Goal: Information Seeking & Learning: Find specific fact

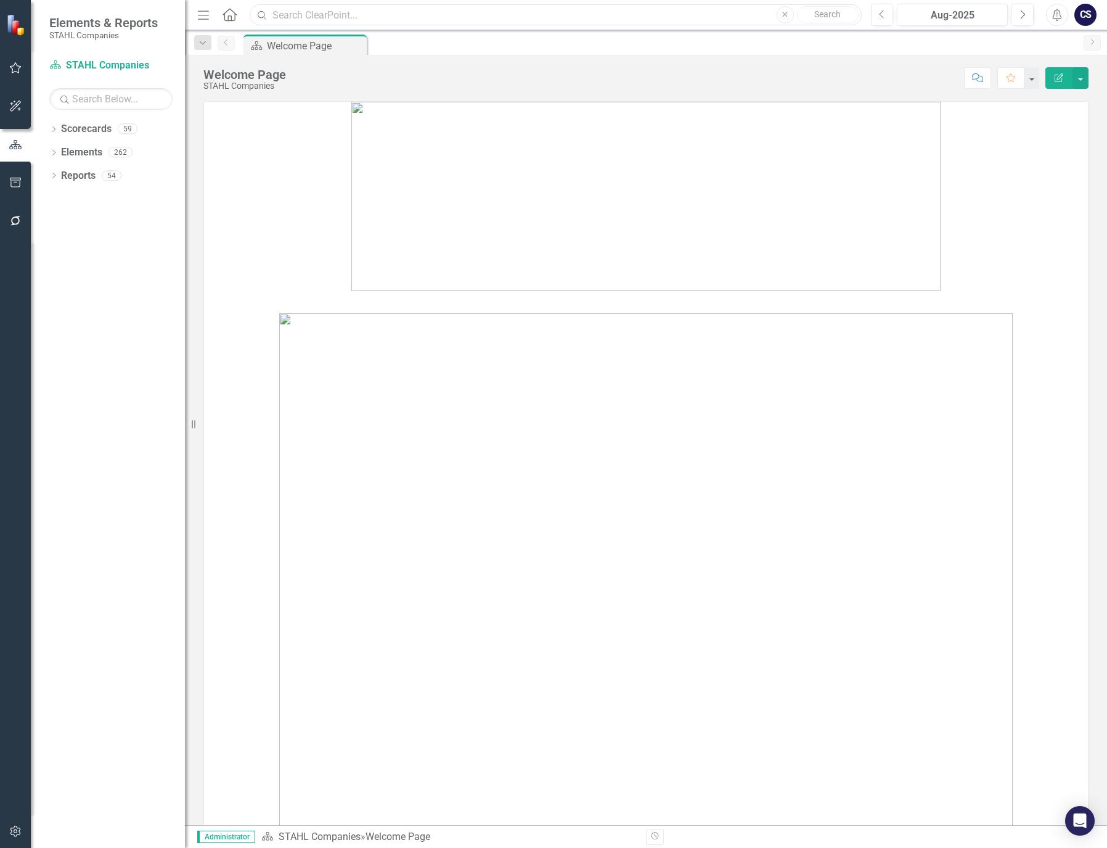
click at [304, 15] on input "text" at bounding box center [556, 15] width 612 height 22
click at [279, 17] on input "text" at bounding box center [556, 15] width 612 height 22
click at [71, 176] on link "Reports" at bounding box center [78, 176] width 35 height 14
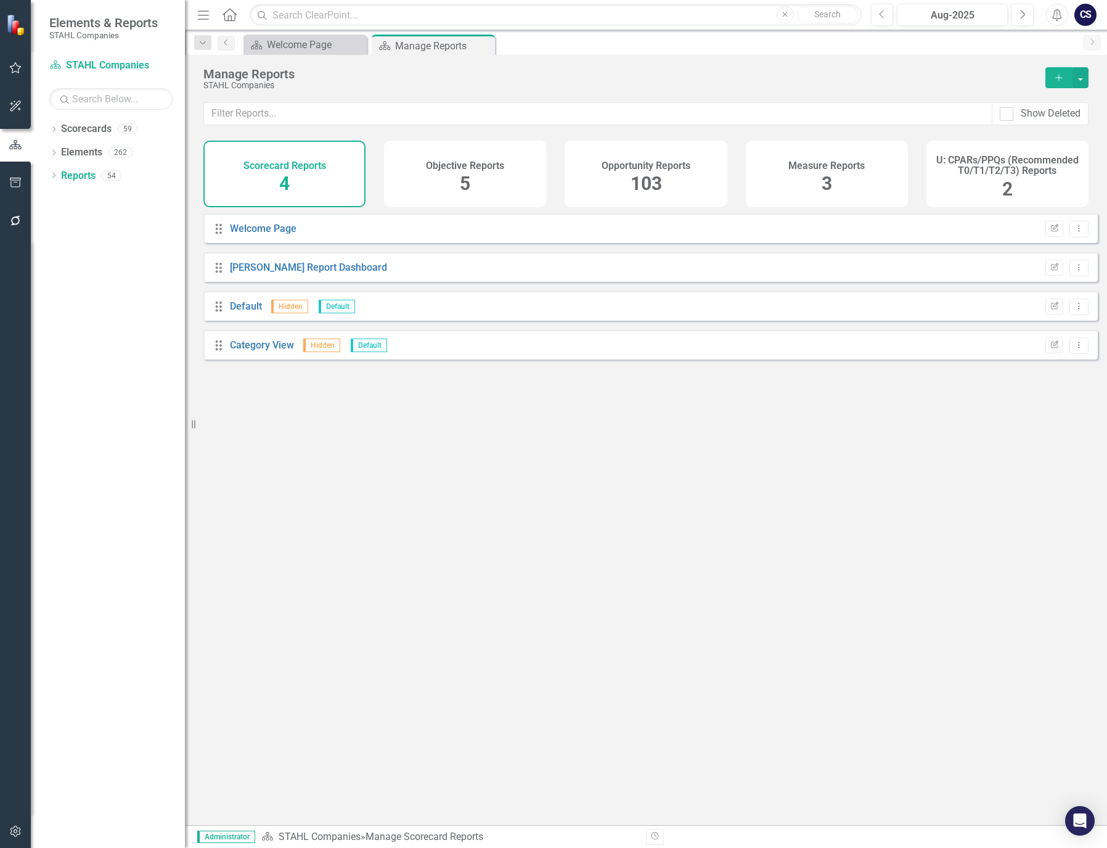
click at [666, 182] on div "Opportunity Reports 103" at bounding box center [646, 174] width 162 height 67
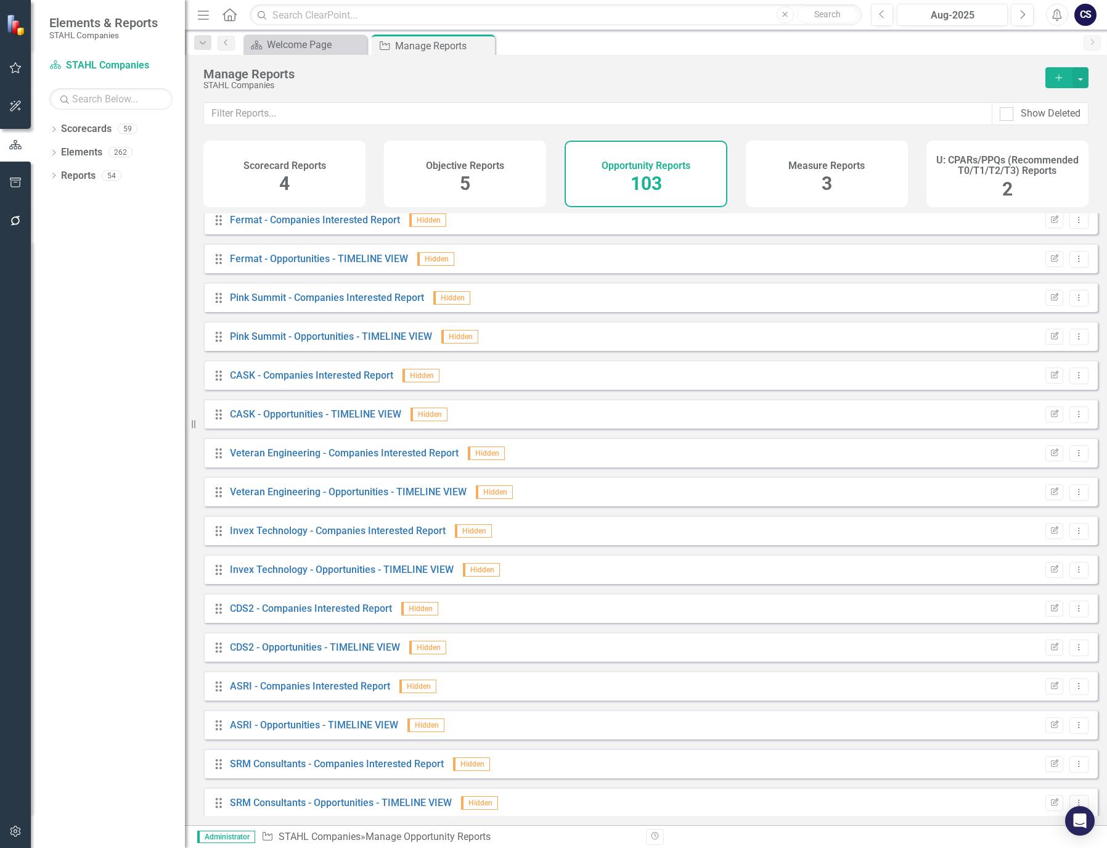
scroll to position [2096, 0]
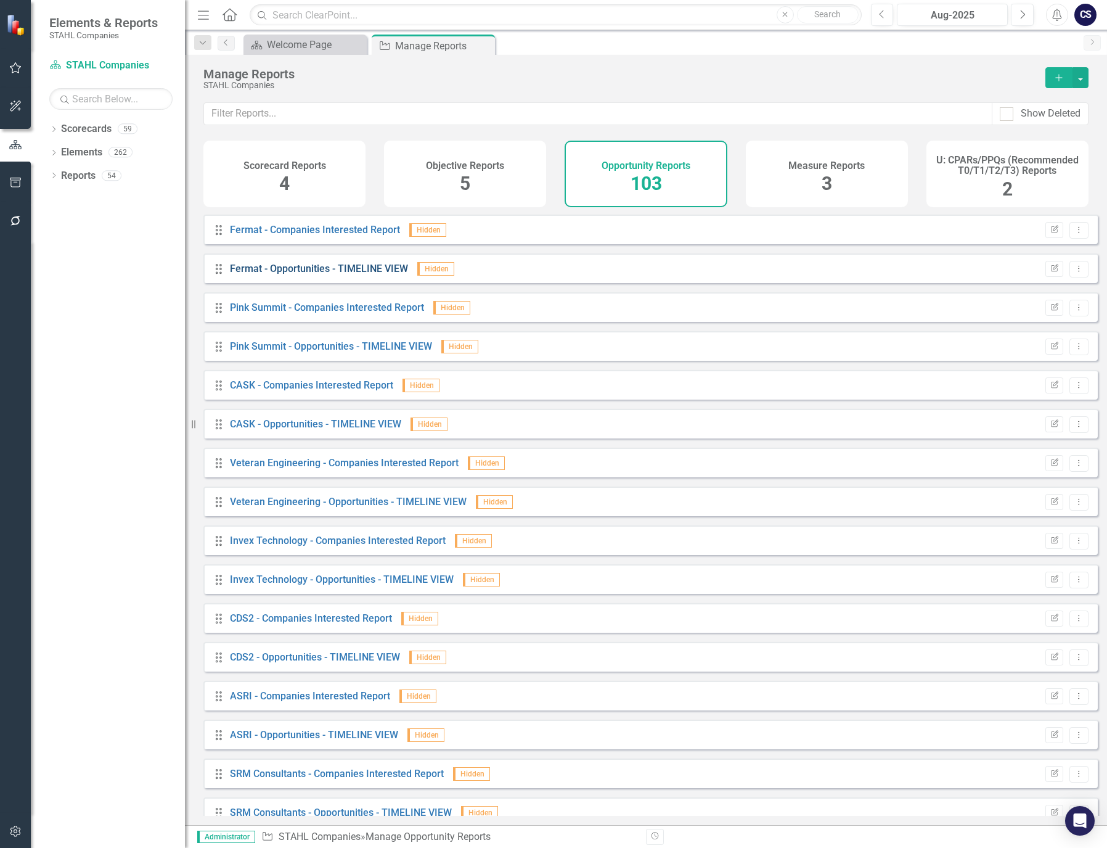
click at [307, 274] on link "Fermat - Opportunities - TIMELINE VIEW" at bounding box center [319, 269] width 178 height 12
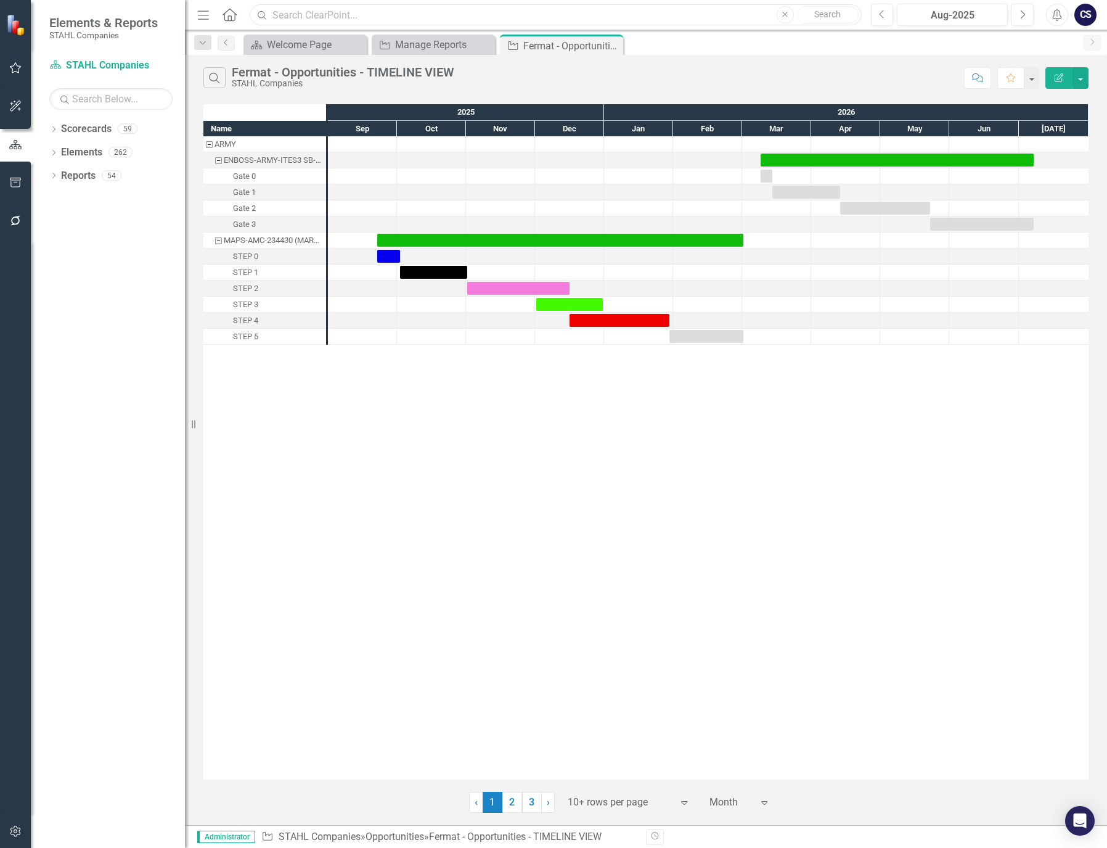
click at [303, 15] on input "text" at bounding box center [556, 15] width 612 height 22
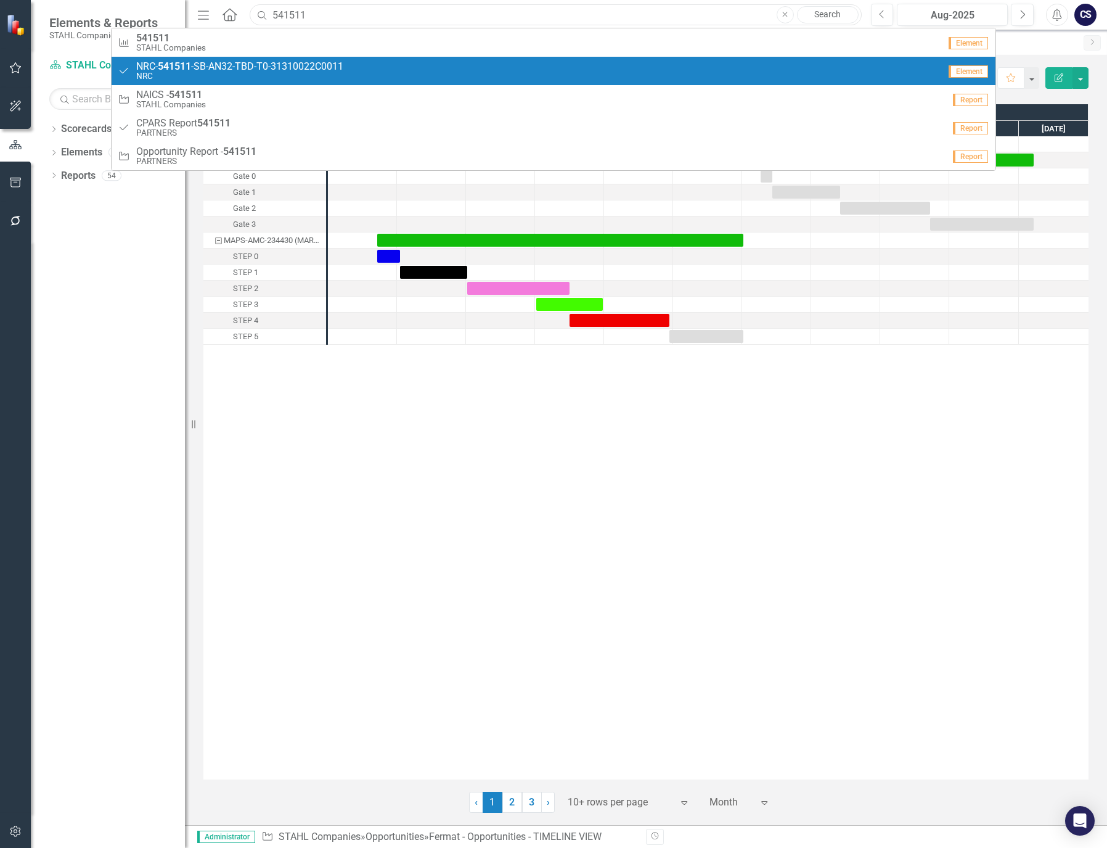
type input "541511"
click at [266, 63] on span "NRC- 541511 -SB-AN32-TBD-T0-31310022C0011" at bounding box center [239, 66] width 207 height 11
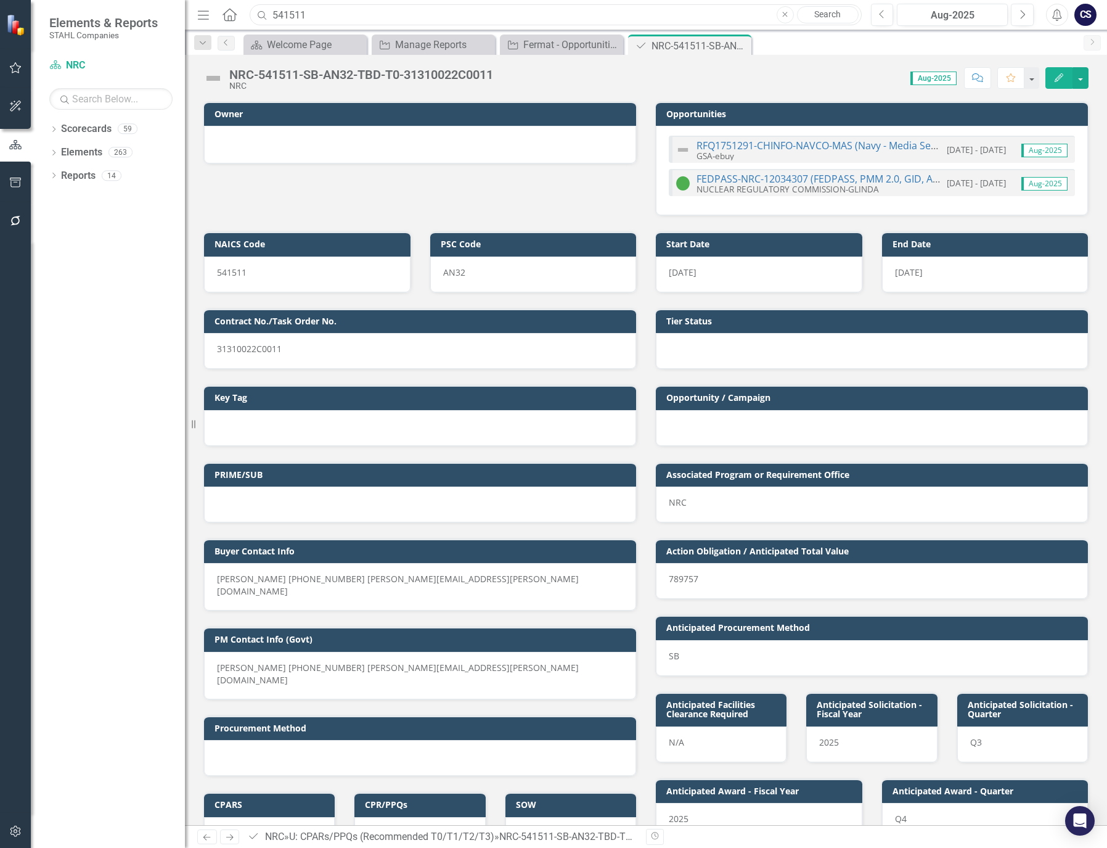
click at [327, 15] on input "541511" at bounding box center [556, 15] width 612 height 22
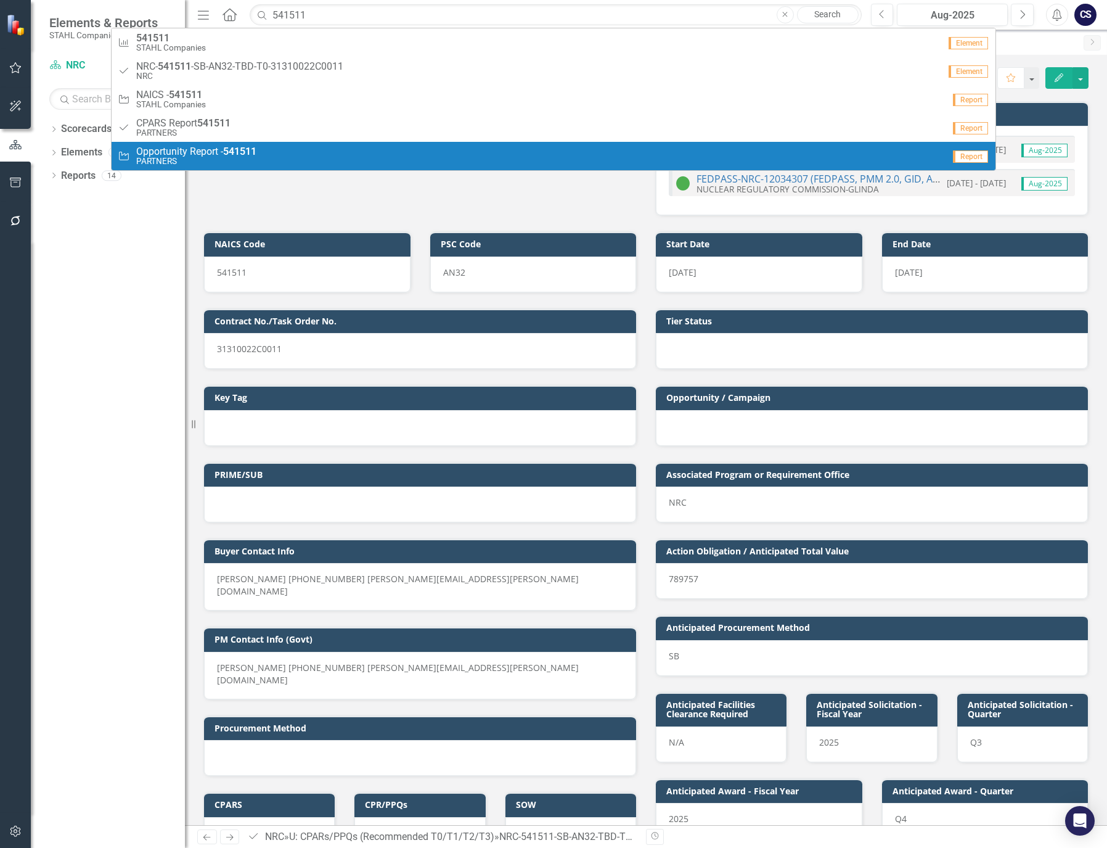
click at [117, 272] on div "Dropdown Scorecards 59 Dropdown [PERSON_NAME] Companies Dropdown ARMY ITES-3s D…" at bounding box center [108, 483] width 154 height 729
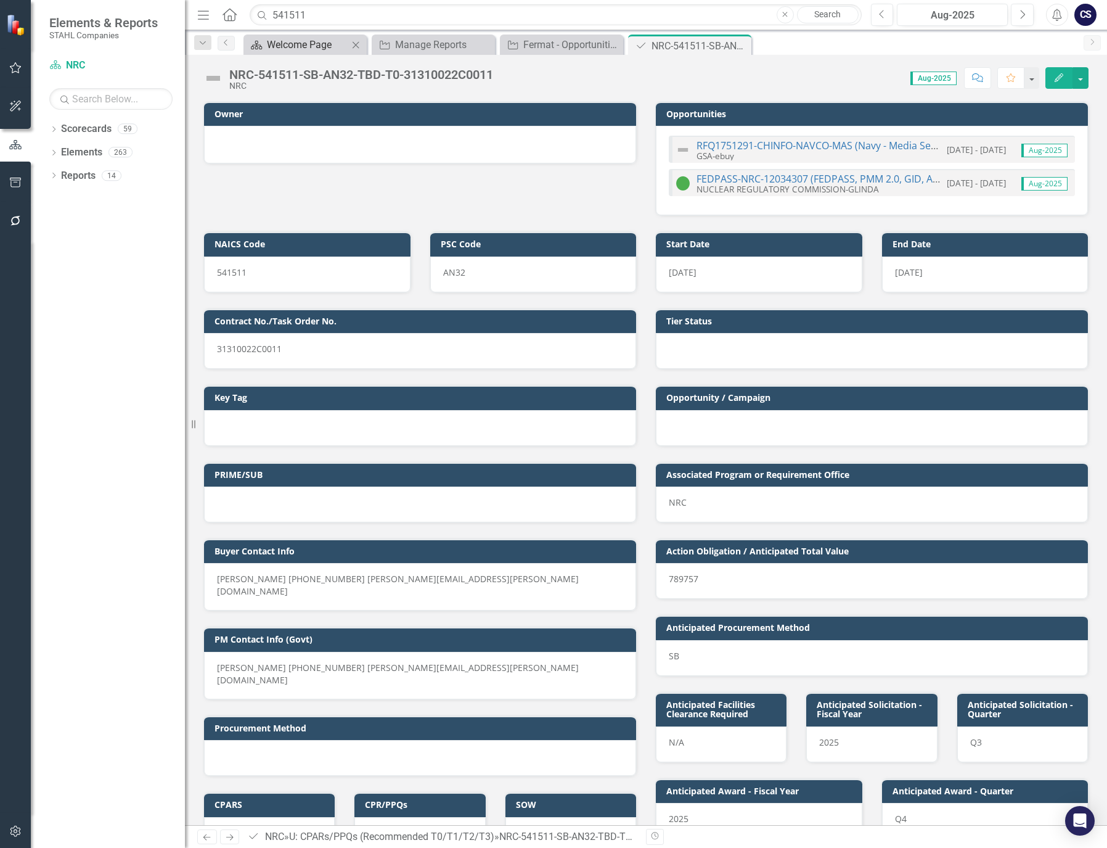
click at [300, 46] on div "Welcome Page" at bounding box center [307, 44] width 81 height 15
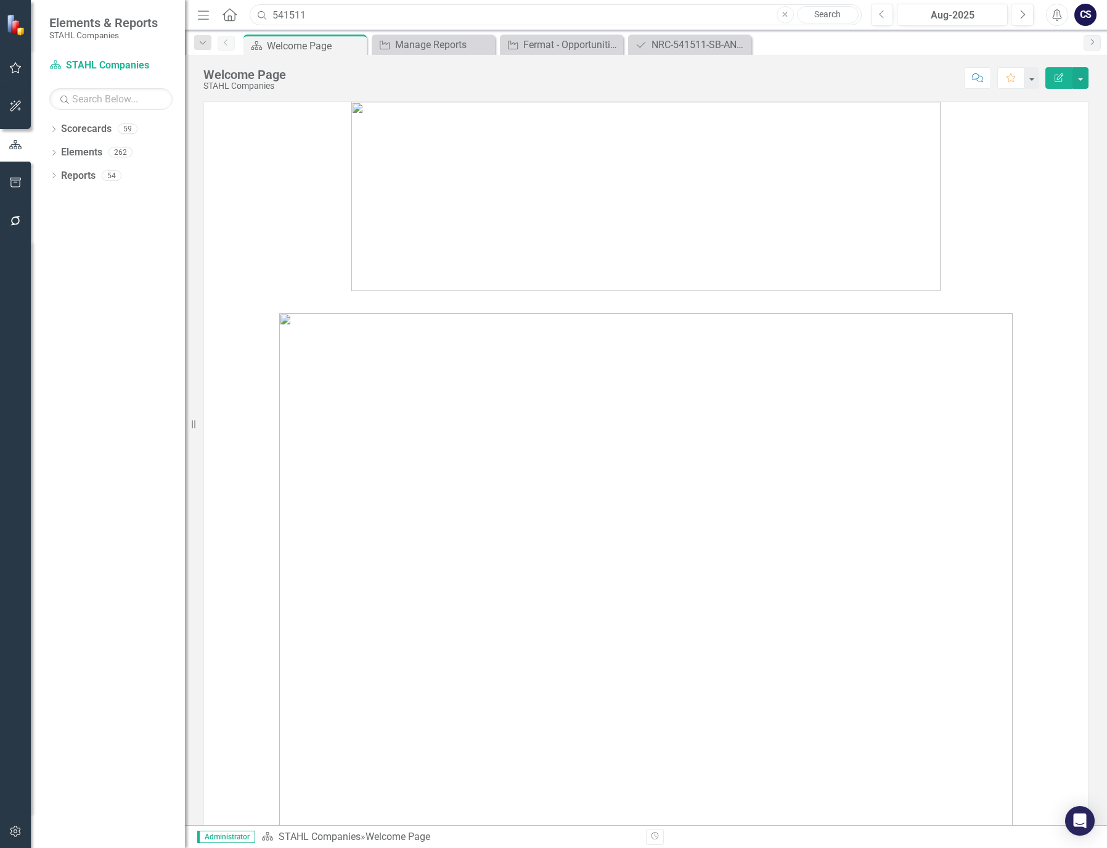
click at [333, 14] on input "541511" at bounding box center [556, 15] width 612 height 22
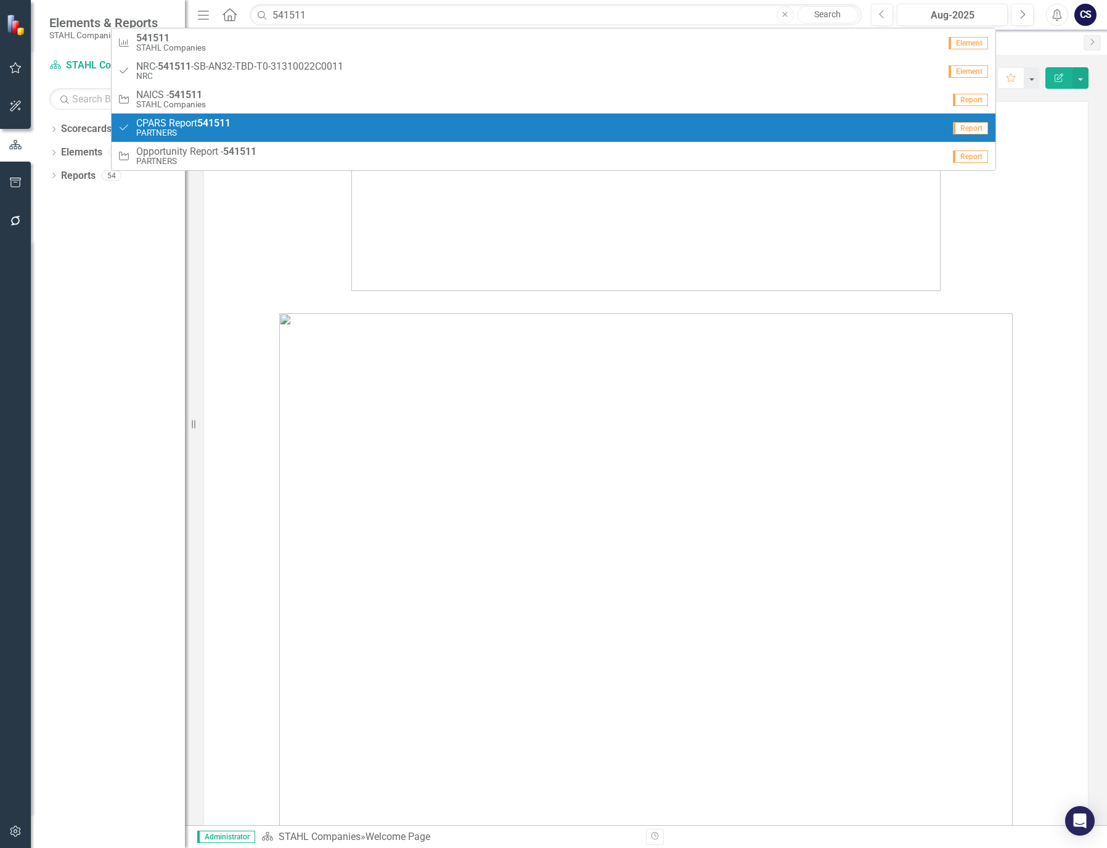
click at [258, 117] on link "U: CPARs/PPQs (Recommended T0/T1/T2/T3) CPARS Report 541511 PARTNERS Report" at bounding box center [554, 127] width 885 height 28
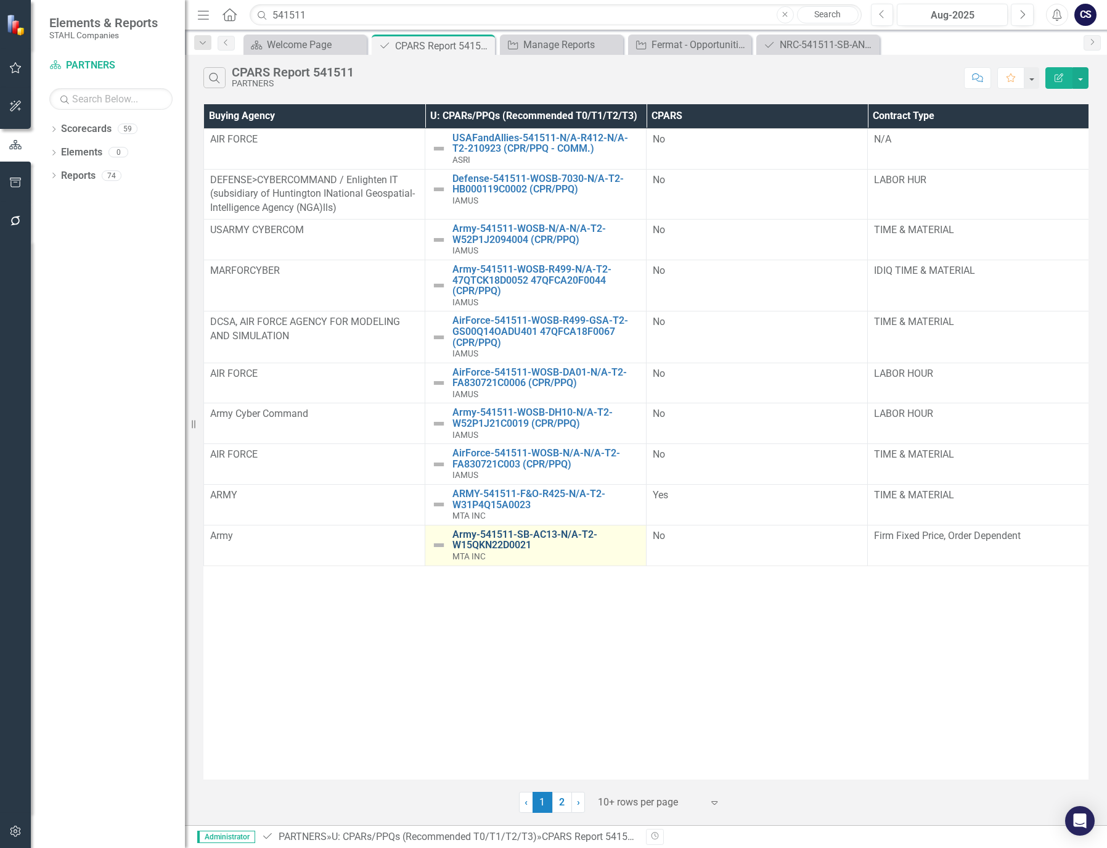
click at [477, 546] on link "Army-541511-SB-AC13-N/A-T2-W15QKN22D0021" at bounding box center [546, 540] width 187 height 22
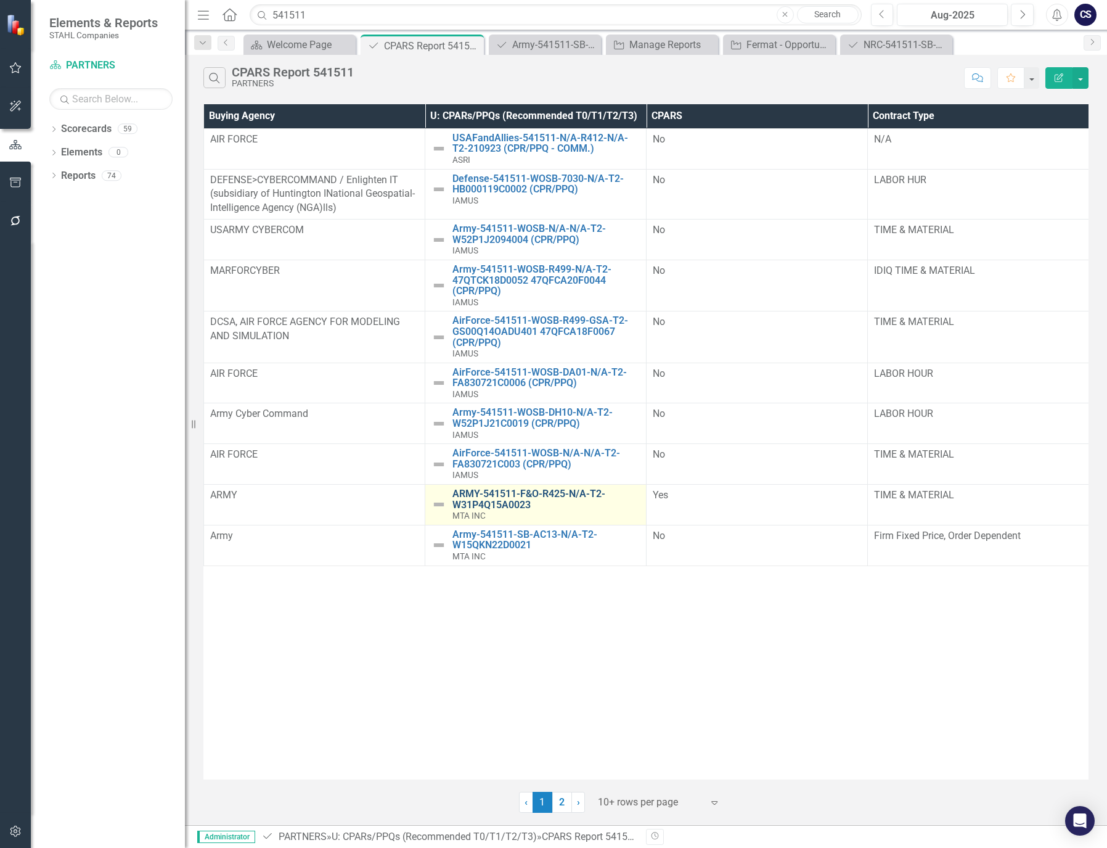
click at [490, 503] on link "ARMY-541511-F&O-R425-N/A-T2-W31P4Q15A0023" at bounding box center [546, 499] width 187 height 22
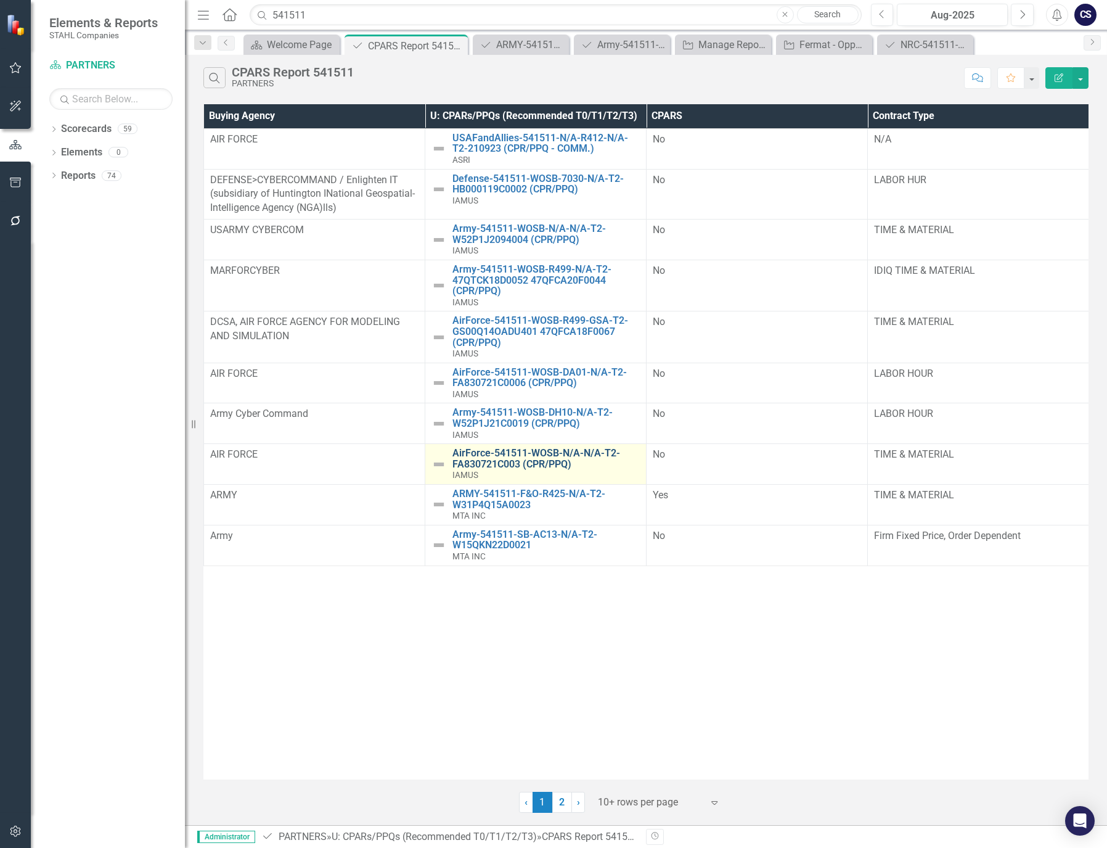
click at [521, 457] on link "AirForce-541511-WOSB-N/A-N/A-T2-FA830721C003 (CPR/PPQ)" at bounding box center [546, 459] width 187 height 22
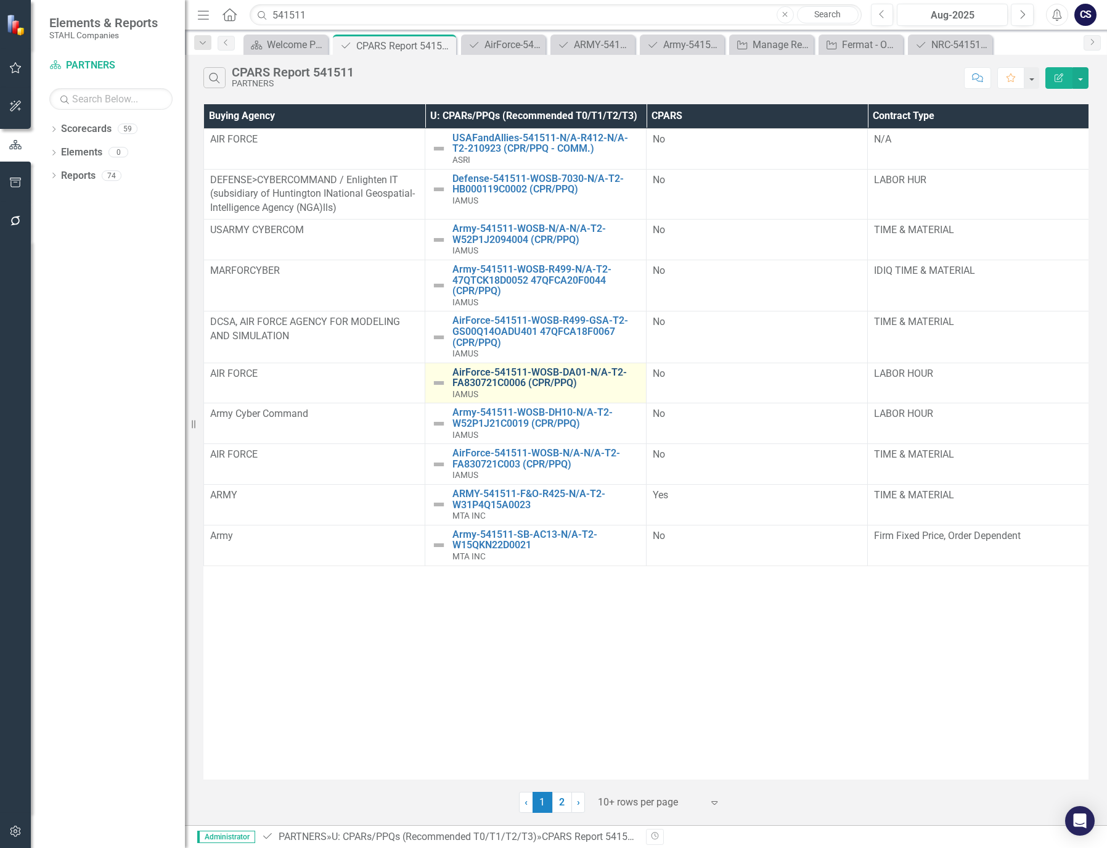
click at [496, 377] on link "AirForce-541511-WOSB-DA01-N/A-T2- FA830721C0006 (CPR/PPQ)" at bounding box center [546, 378] width 187 height 22
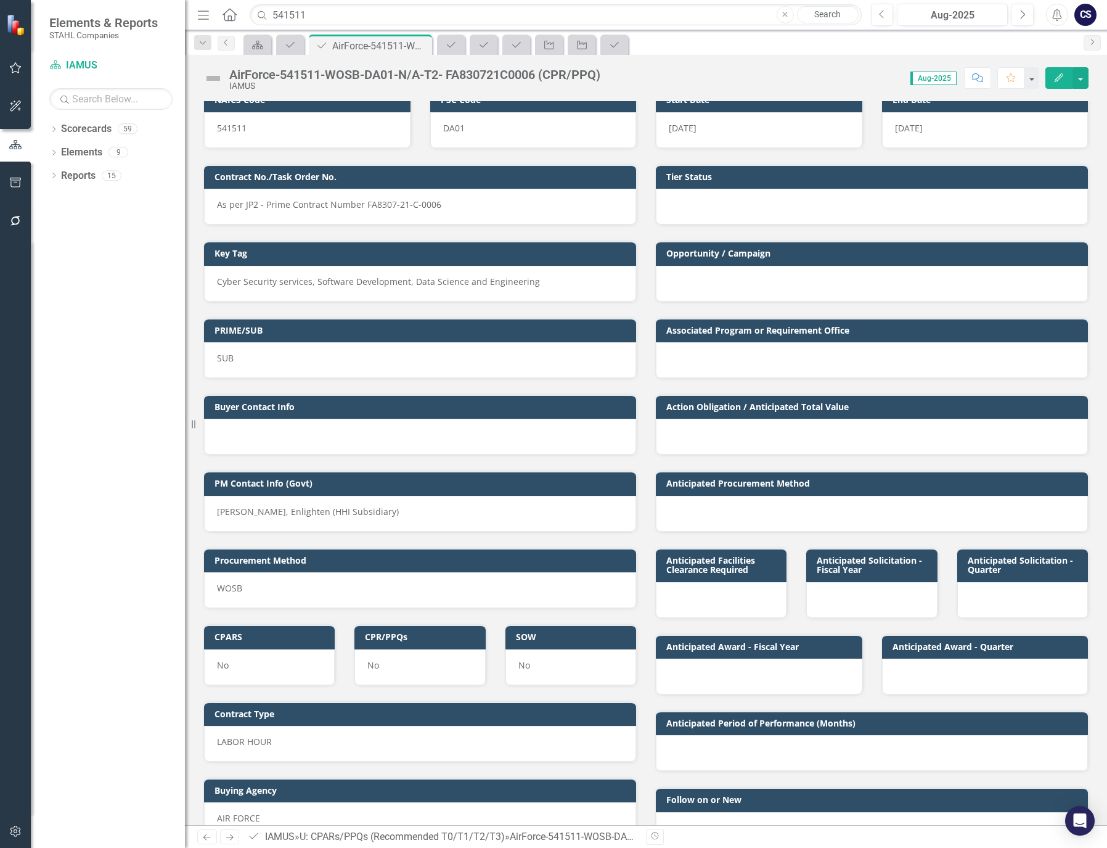
scroll to position [247, 0]
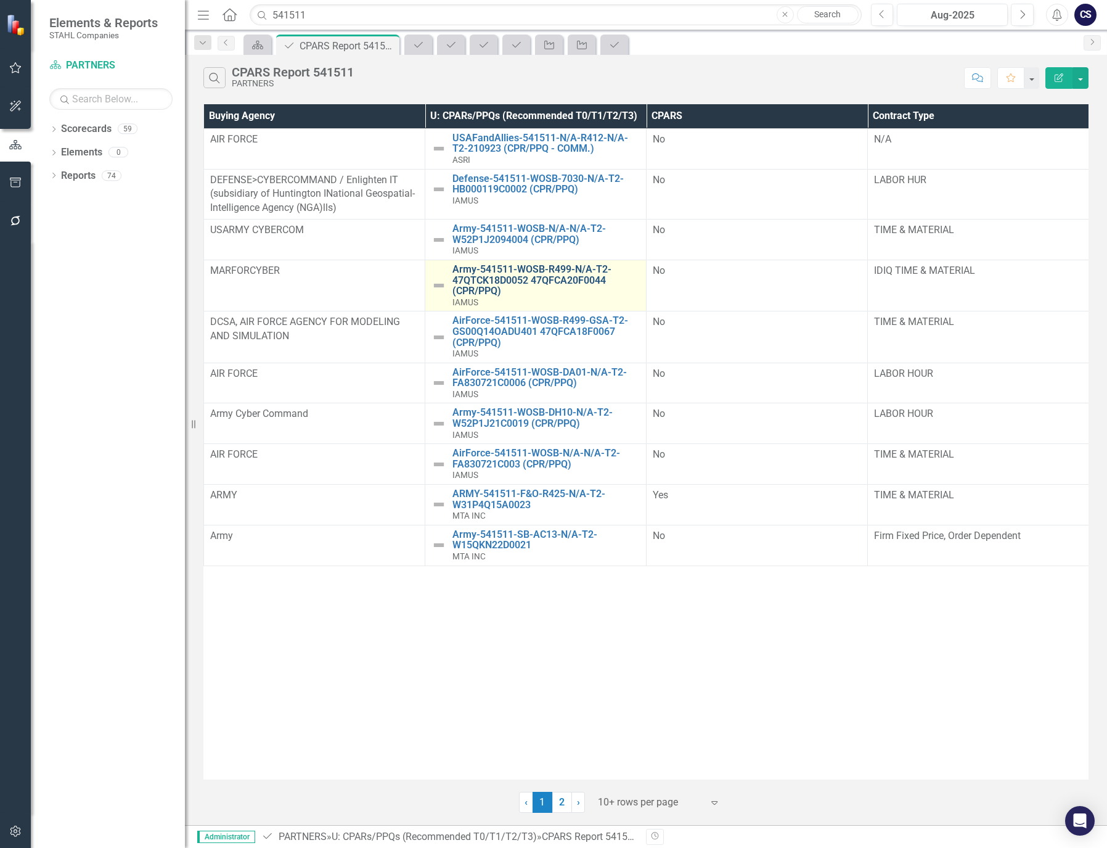
click at [488, 272] on link "Army-541511-WOSB-R499-N/A-T2-47QTCK18D0052 47QFCA20F0044 (CPR/PPQ)" at bounding box center [546, 280] width 187 height 33
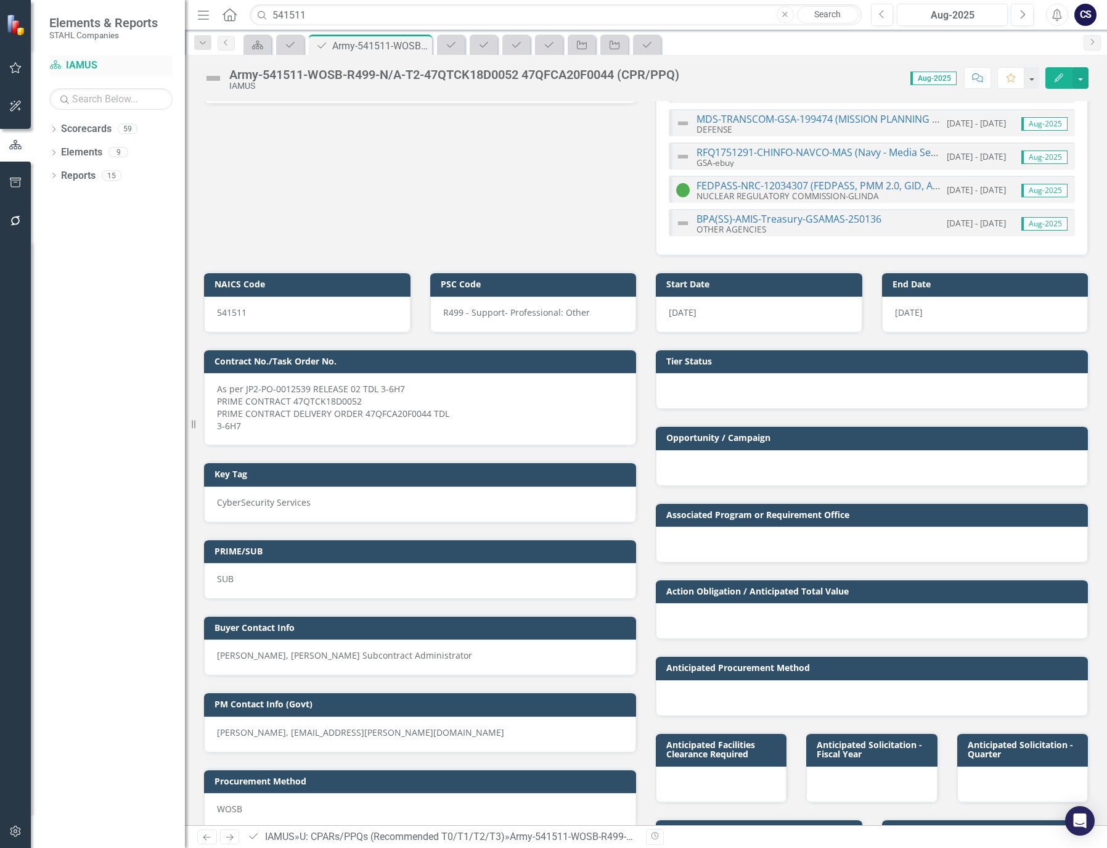
scroll to position [62, 0]
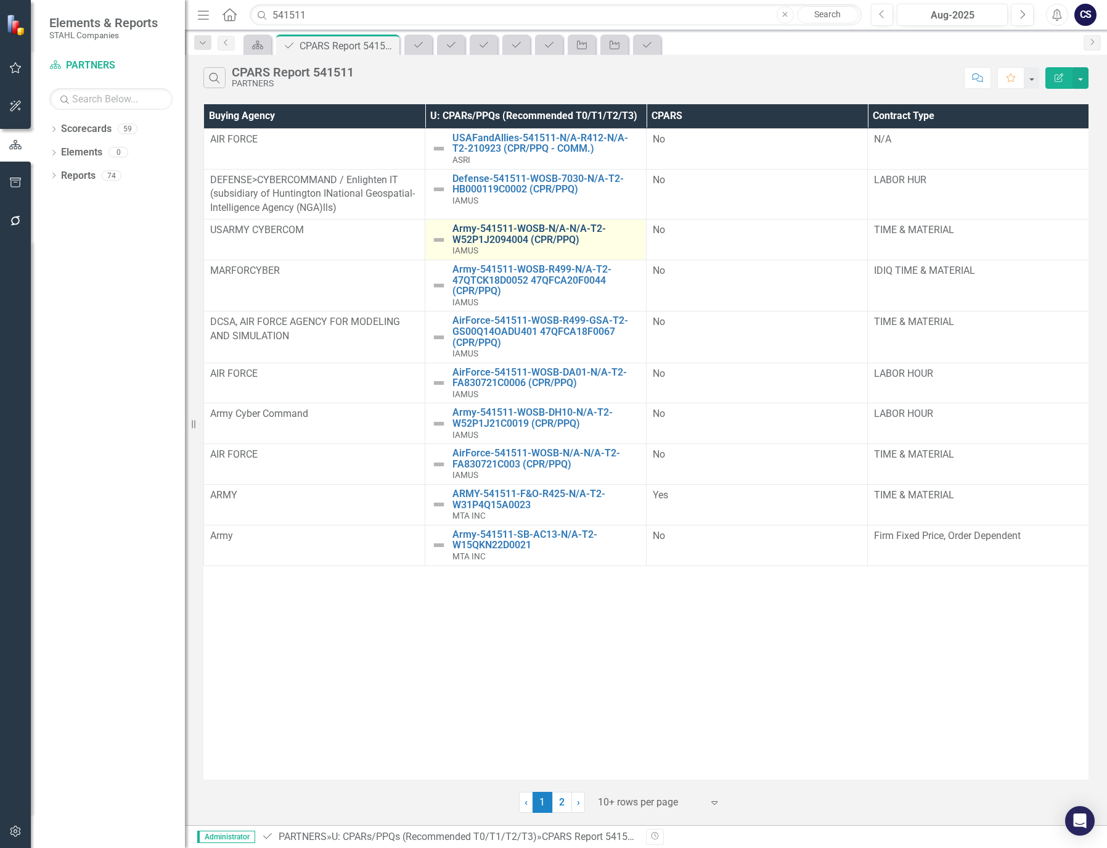
click at [483, 237] on link "Army-541511-WOSB-N/A-N/A-T2-W52P1J2094004 (CPR/PPQ)" at bounding box center [546, 234] width 187 height 22
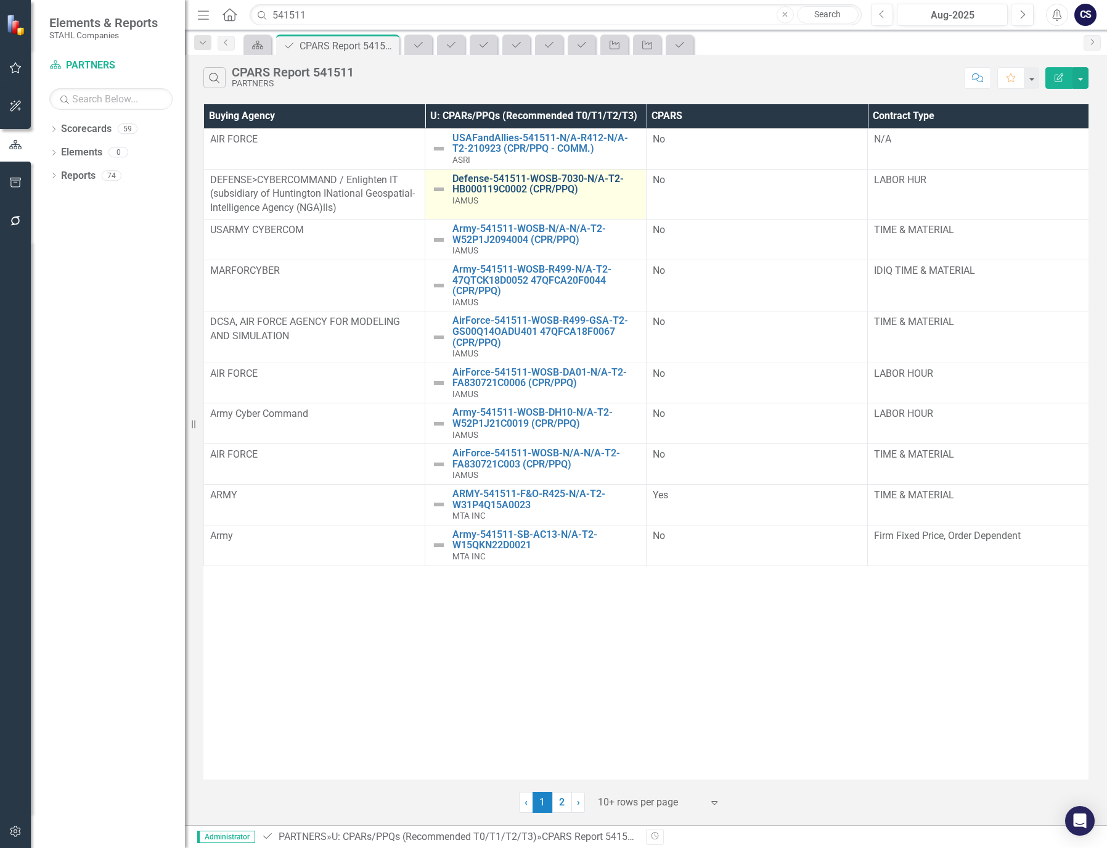
click at [469, 187] on link "Defense-541511-WOSB-7030-N/A-T2-HB000119C0002 (CPR/PPQ)" at bounding box center [546, 184] width 187 height 22
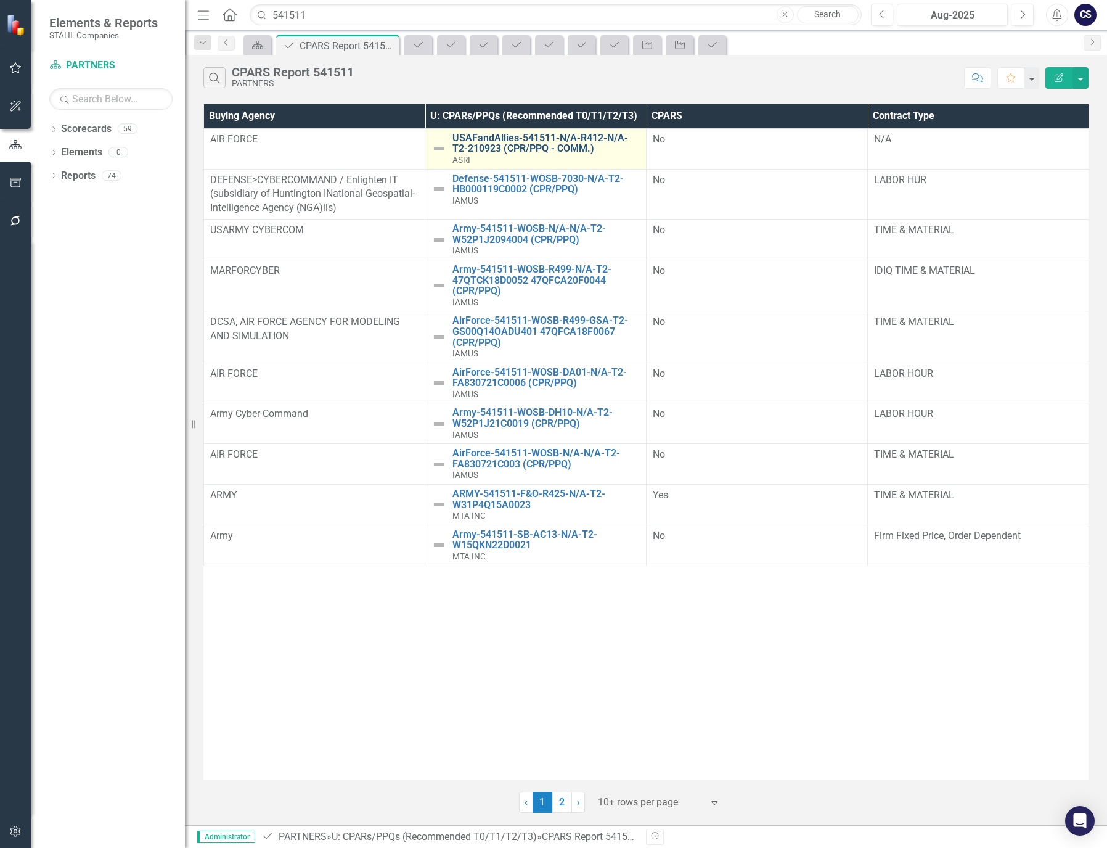
click at [515, 145] on link "USAFandAllies-541511-N/A-R412-N/A-T2-210923 (CPR/PPQ - COMM.)" at bounding box center [546, 144] width 187 height 22
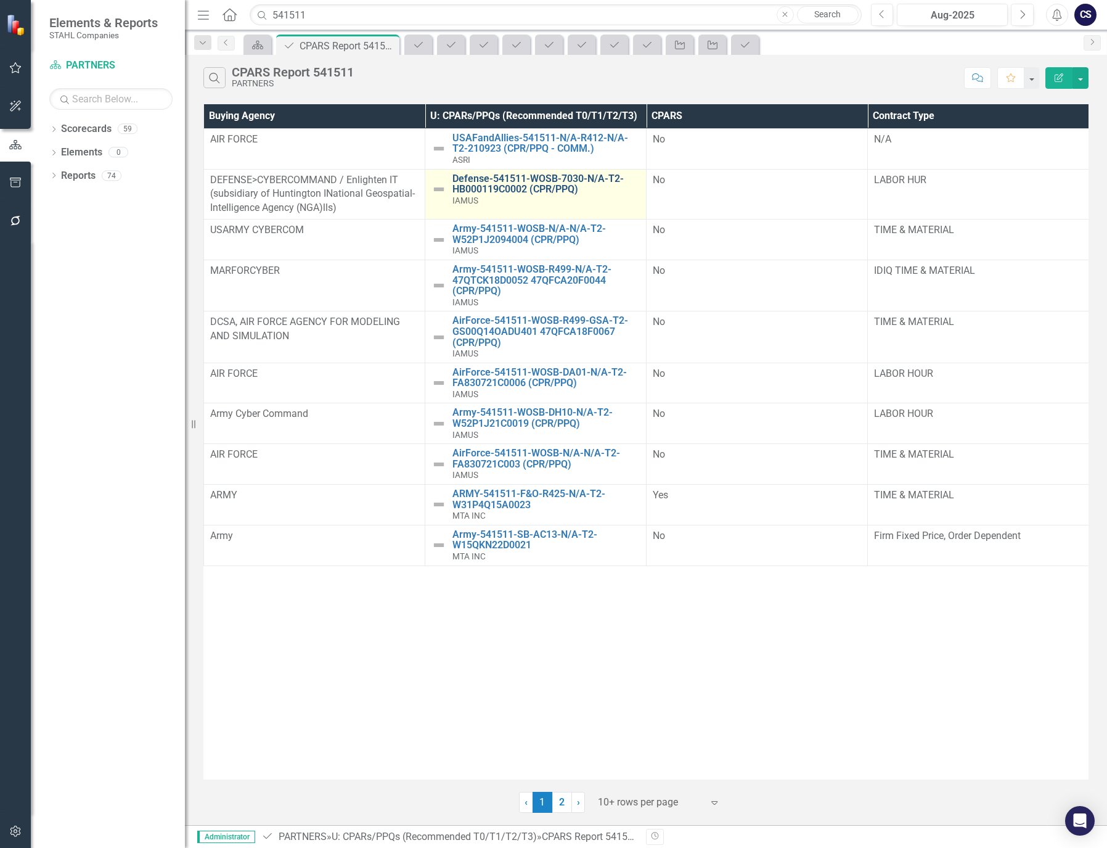
click at [495, 185] on link "Defense-541511-WOSB-7030-N/A-T2-HB000119C0002 (CPR/PPQ)" at bounding box center [546, 184] width 187 height 22
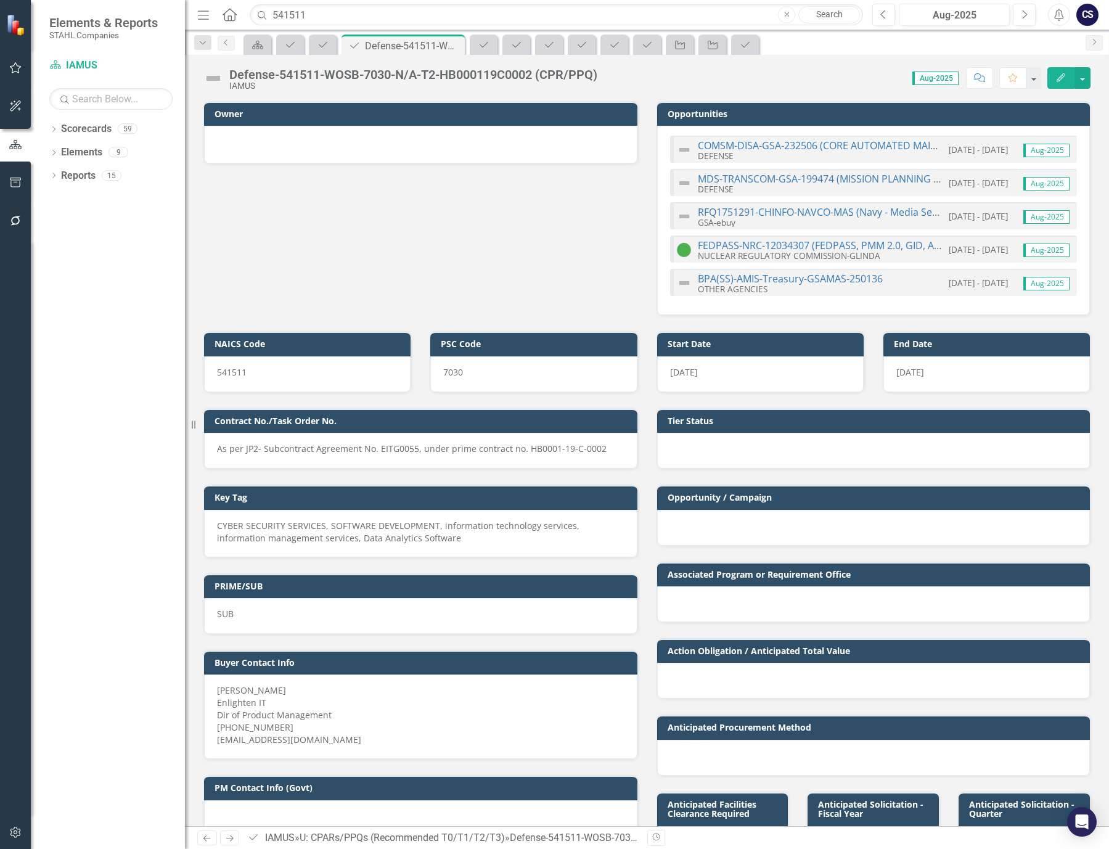
click at [281, 259] on div "Owner Opportunities COMSM-DISA-GSA-232506 (CORE AUTOMATED MAINTENANCE SYSTEM FO…" at bounding box center [647, 201] width 906 height 230
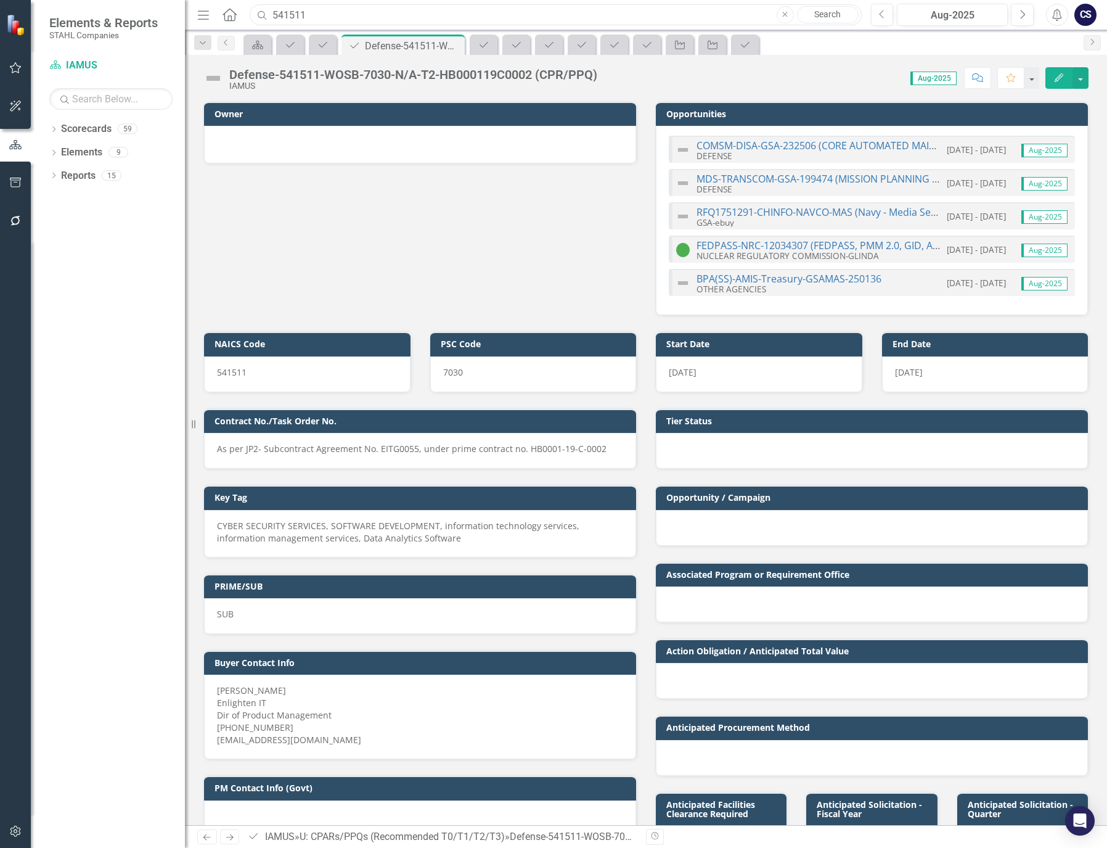
click at [321, 12] on input "541511" at bounding box center [556, 15] width 612 height 22
click at [91, 236] on div "Dropdown Scorecards 59 Dropdown [PERSON_NAME] Companies Dropdown ARMY ITES-3s D…" at bounding box center [108, 483] width 154 height 729
click at [92, 126] on link "Scorecards" at bounding box center [86, 129] width 51 height 14
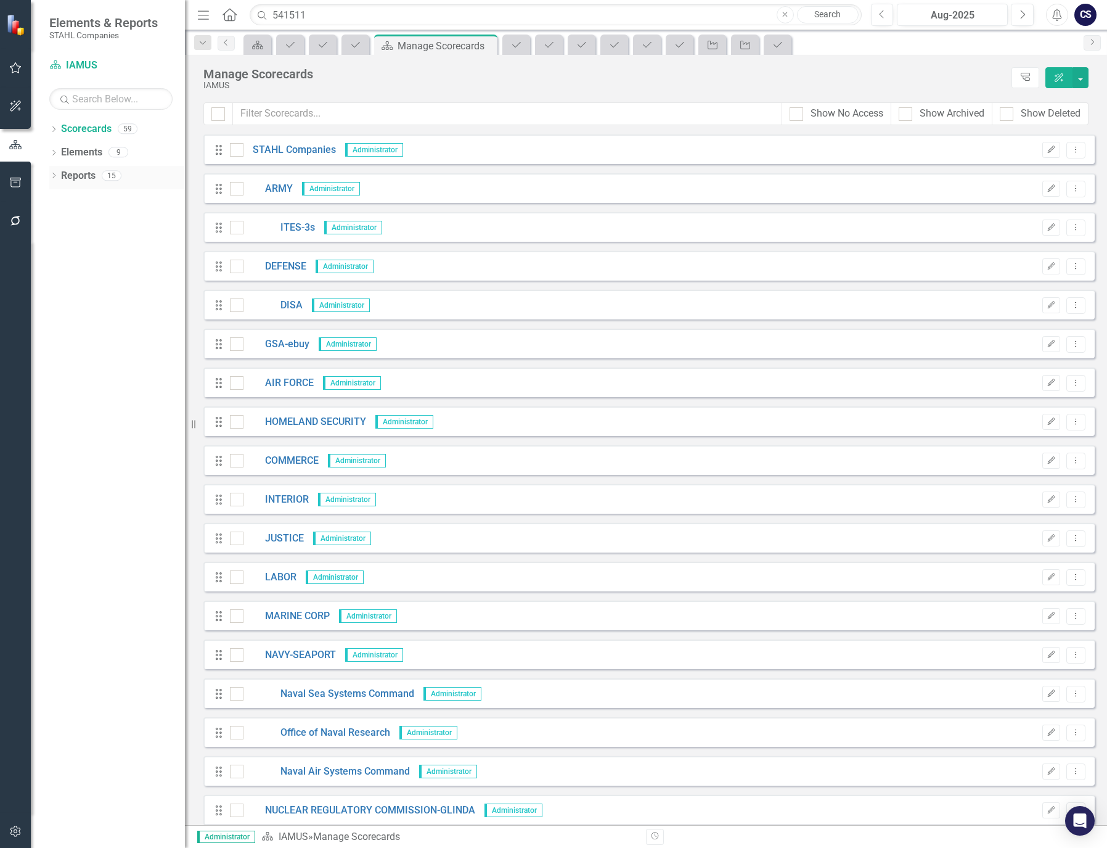
click at [80, 175] on link "Reports" at bounding box center [78, 176] width 35 height 14
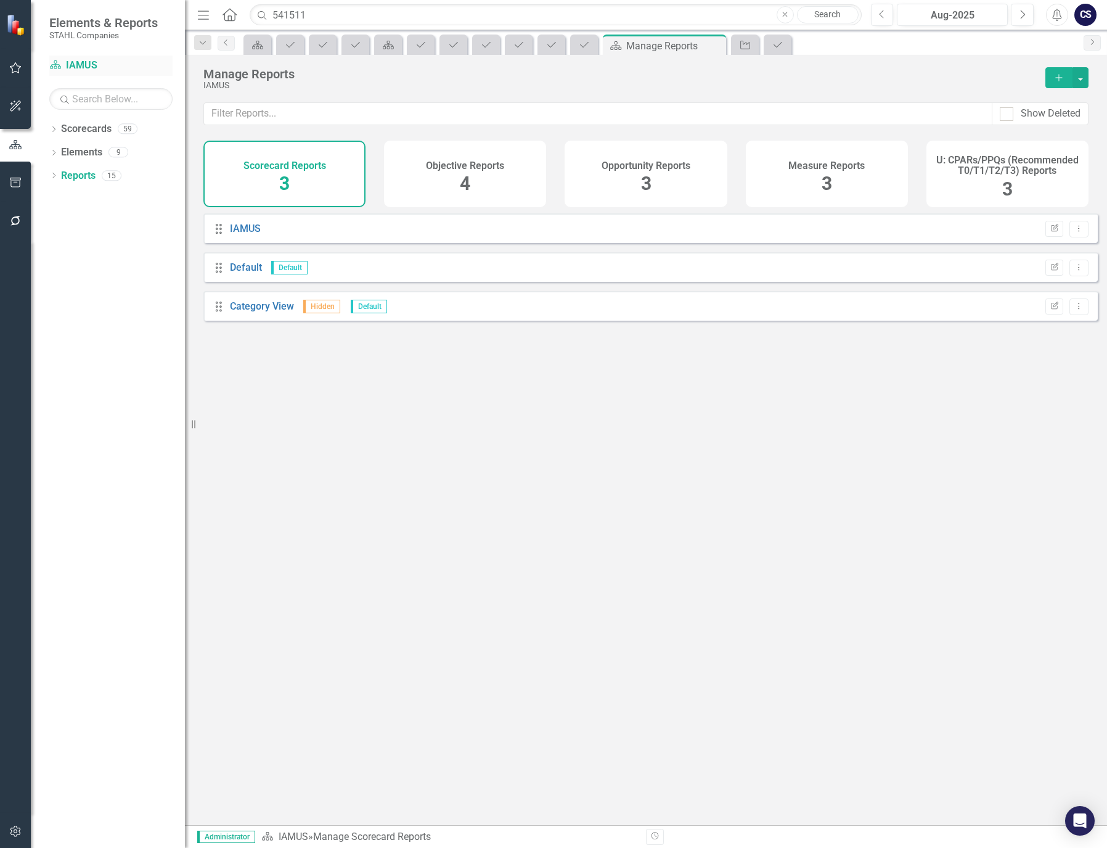
click at [99, 63] on link "Scorecard IAMUS" at bounding box center [110, 66] width 123 height 14
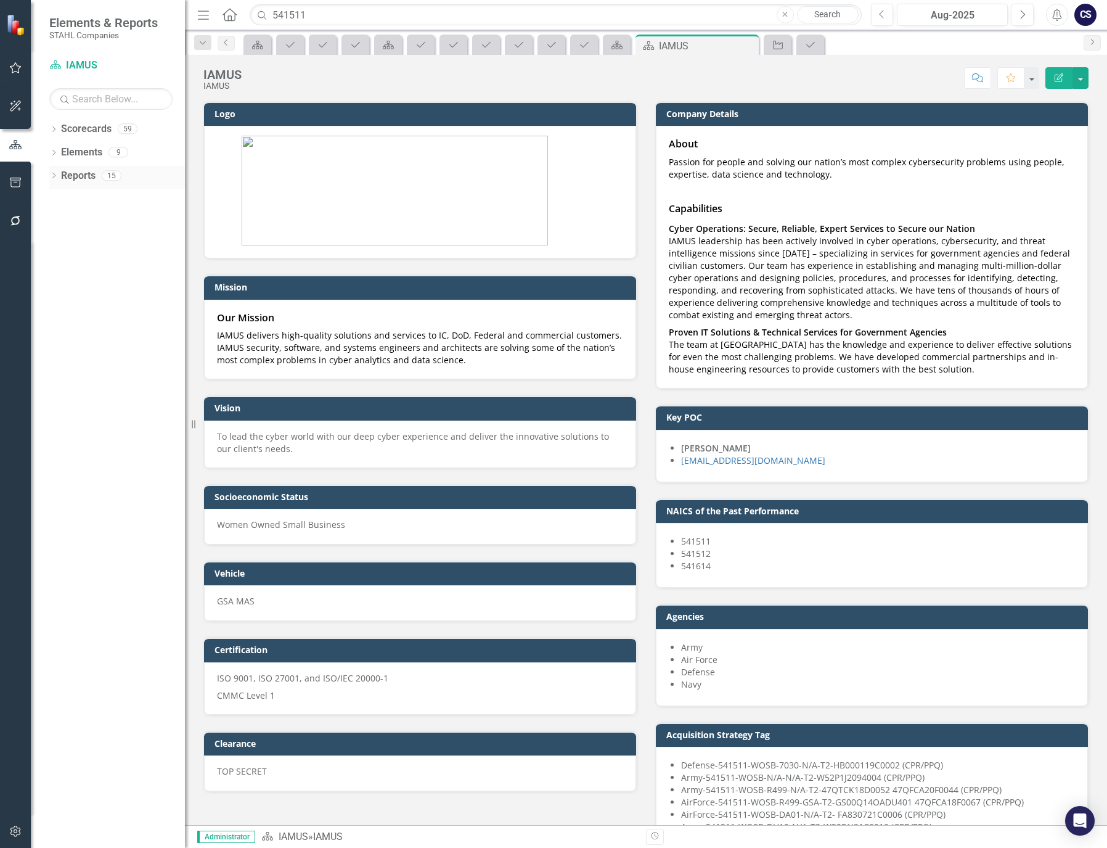
click at [96, 177] on div "Reports 15" at bounding box center [123, 177] width 124 height 23
click at [69, 174] on link "Reports" at bounding box center [78, 176] width 35 height 14
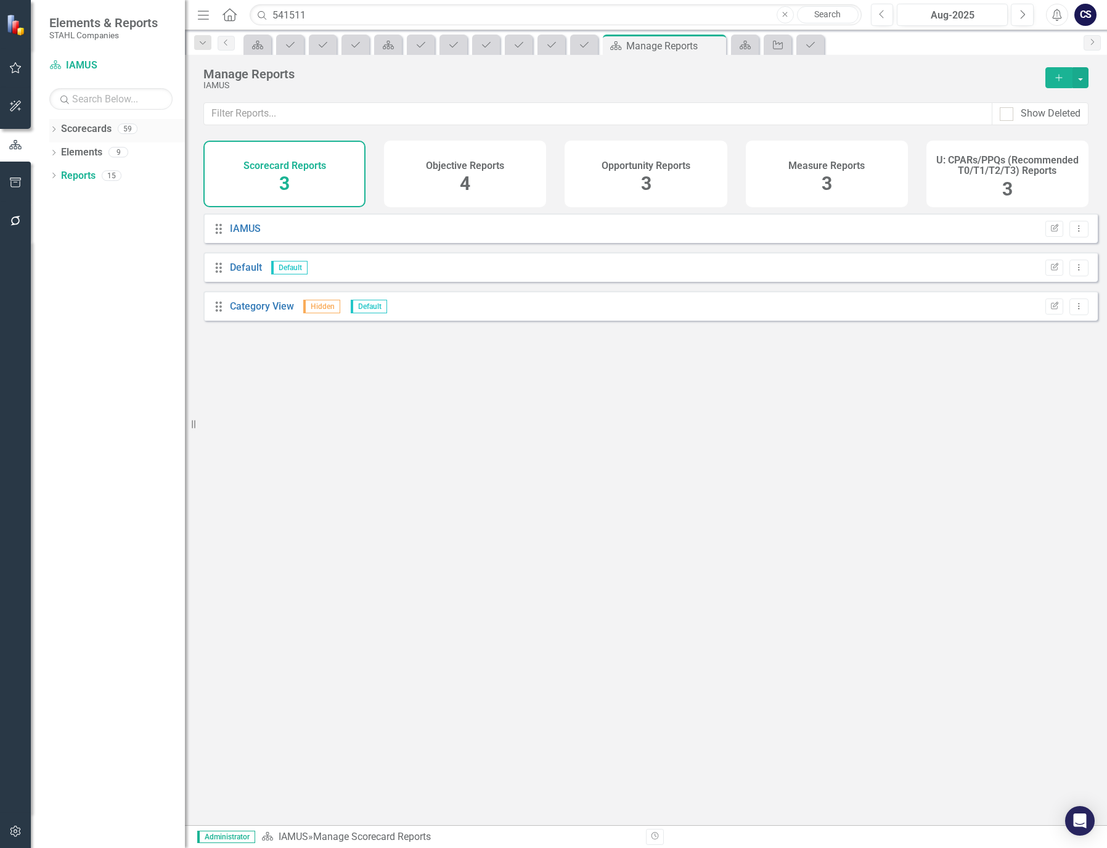
click at [81, 126] on link "Scorecards" at bounding box center [86, 129] width 51 height 14
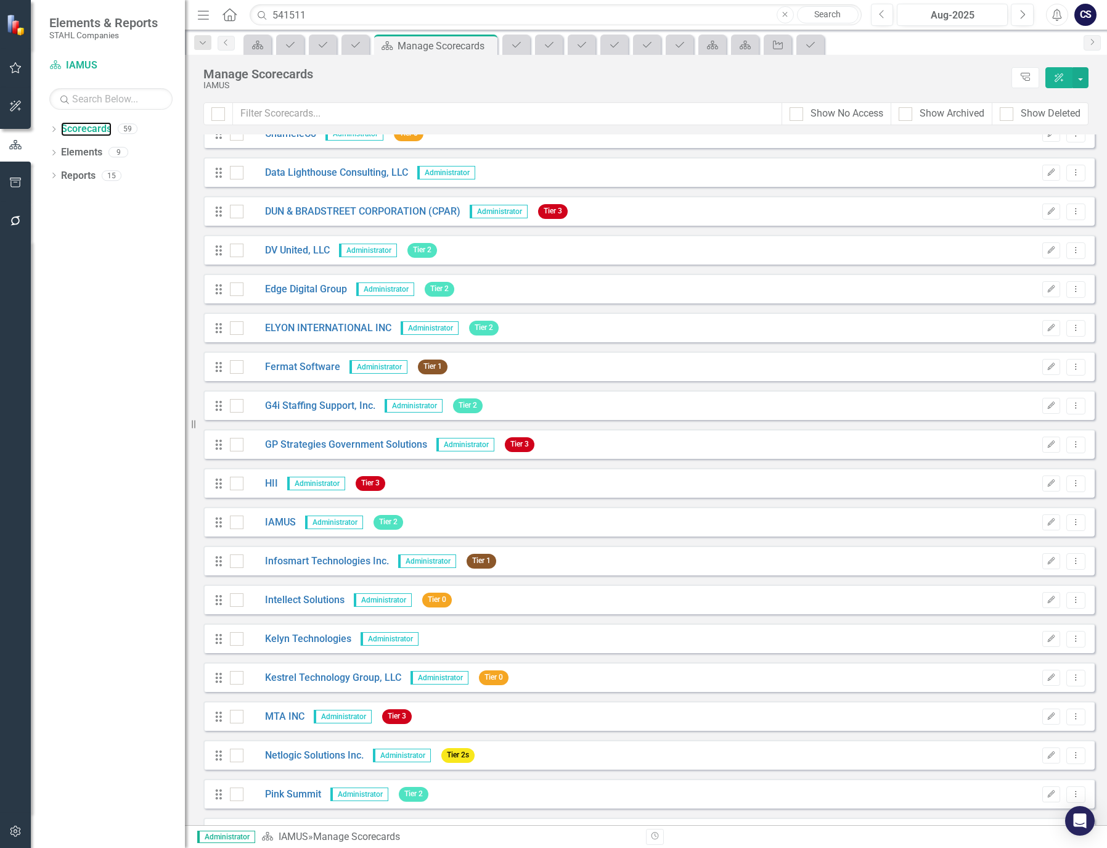
scroll to position [1295, 0]
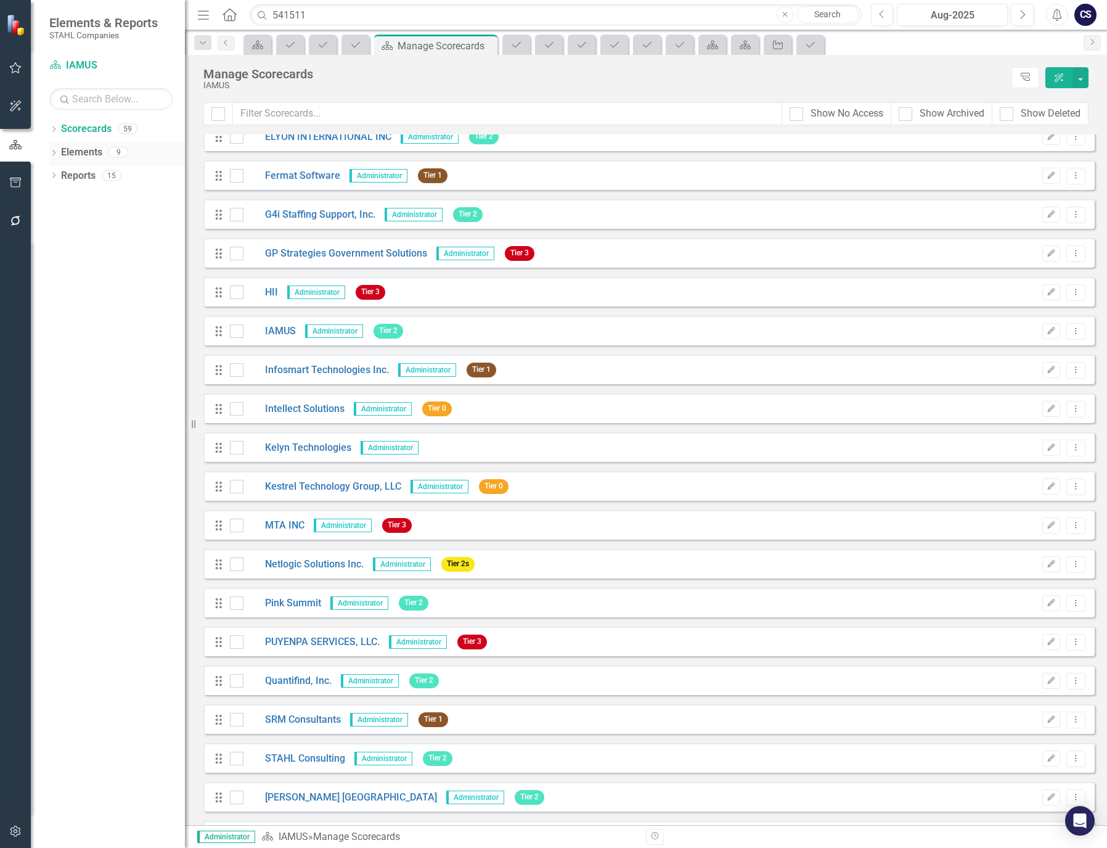
click at [88, 149] on link "Elements" at bounding box center [81, 152] width 41 height 14
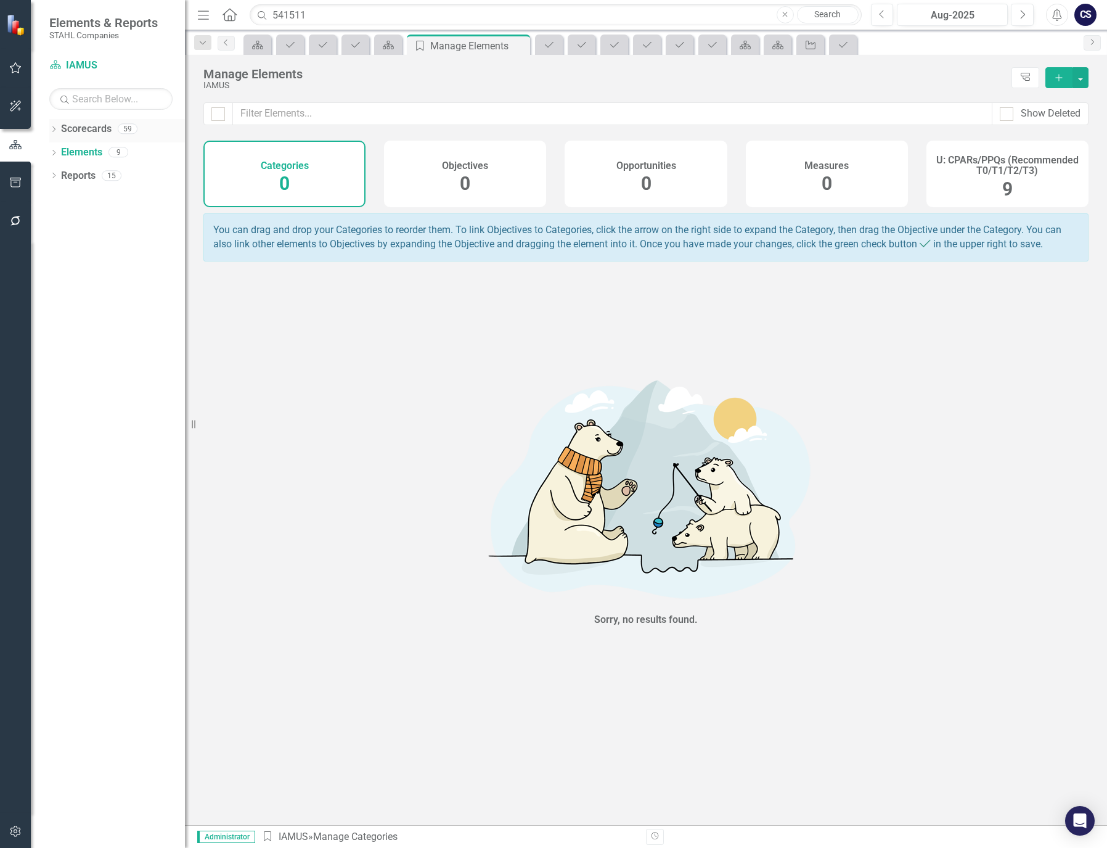
click at [88, 126] on link "Scorecards" at bounding box center [86, 129] width 51 height 14
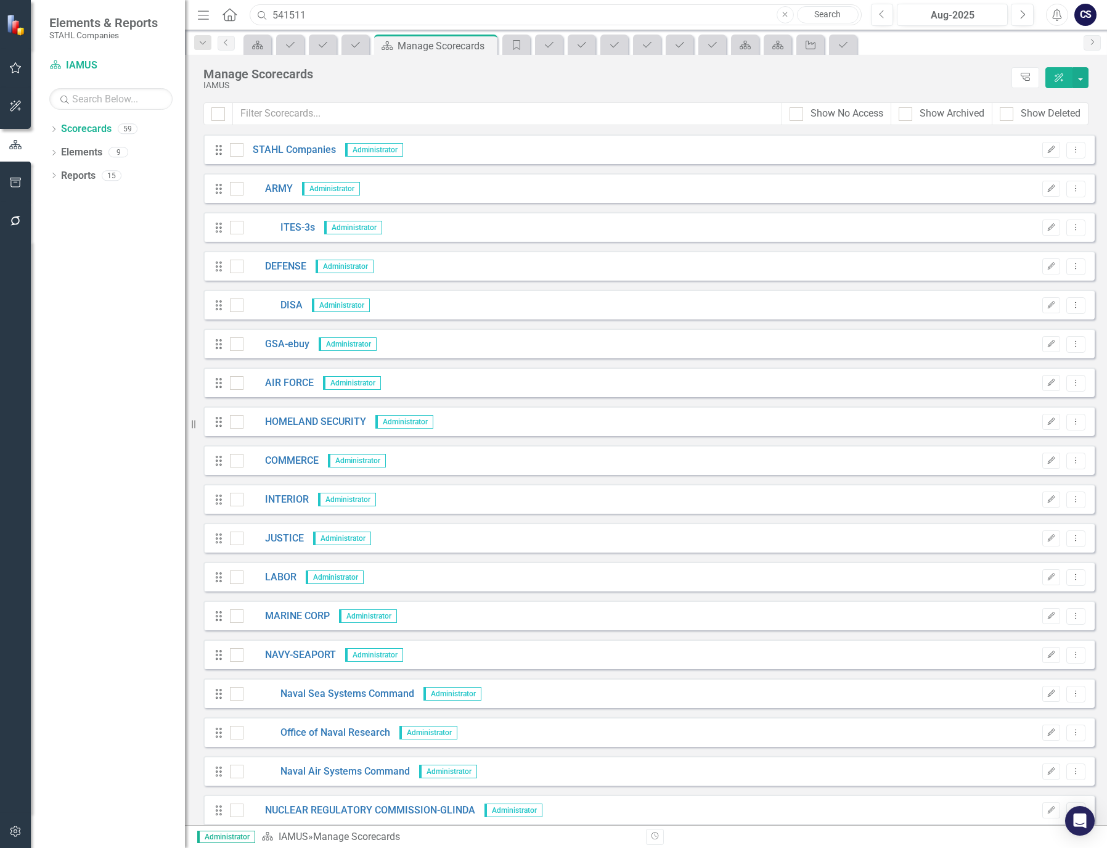
click at [319, 17] on input "541511" at bounding box center [556, 15] width 612 height 22
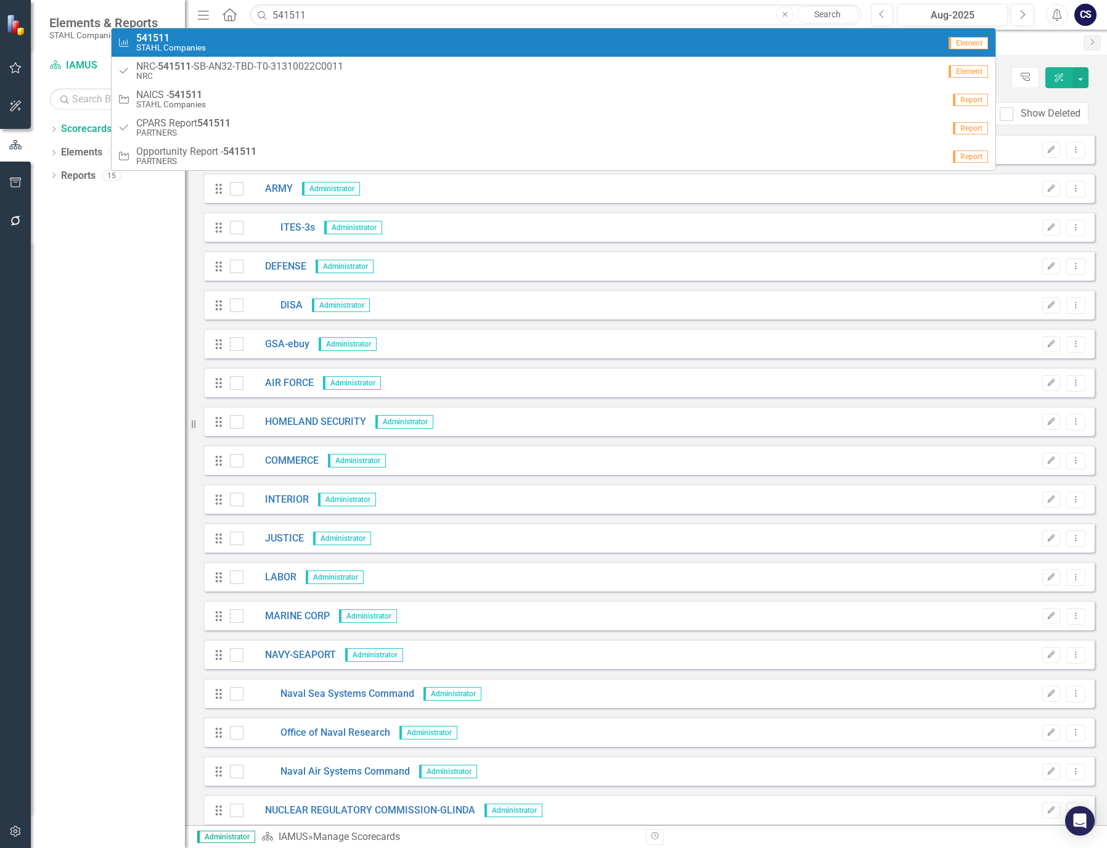
click at [214, 49] on div "Measure 541511 [PERSON_NAME] Companies" at bounding box center [529, 43] width 822 height 20
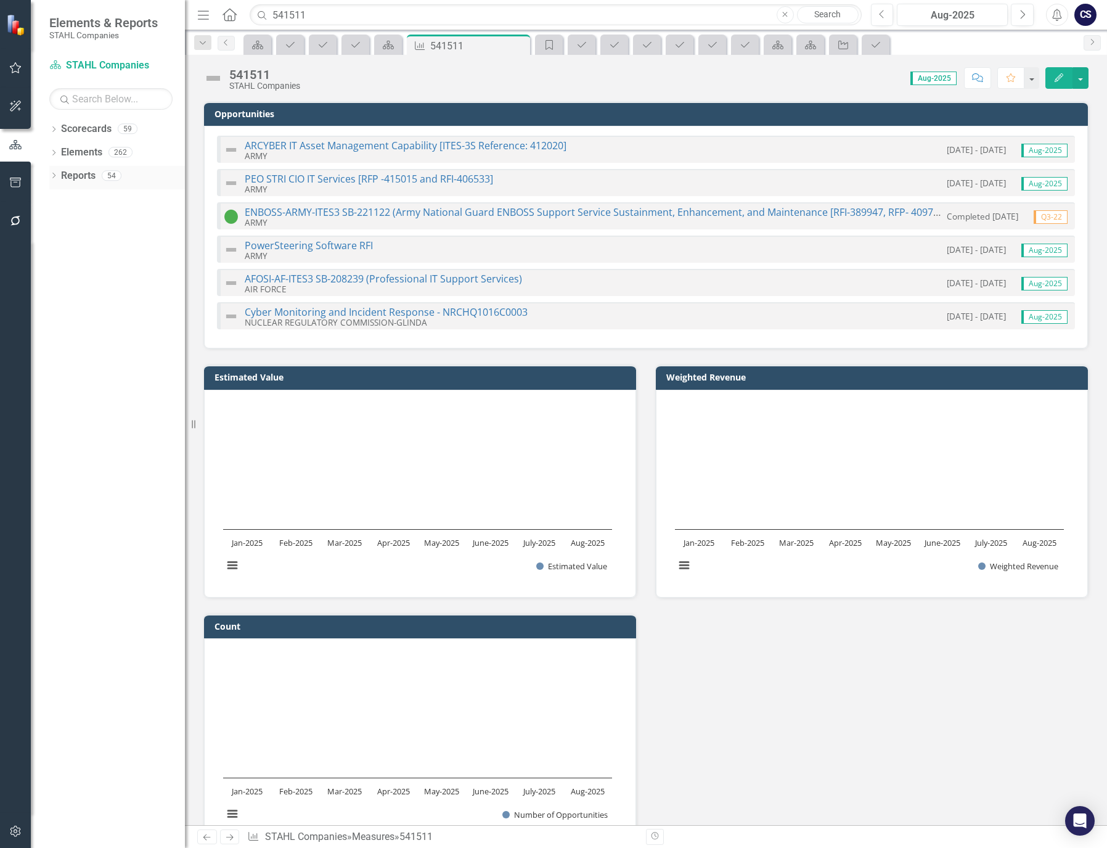
click at [78, 170] on link "Reports" at bounding box center [78, 176] width 35 height 14
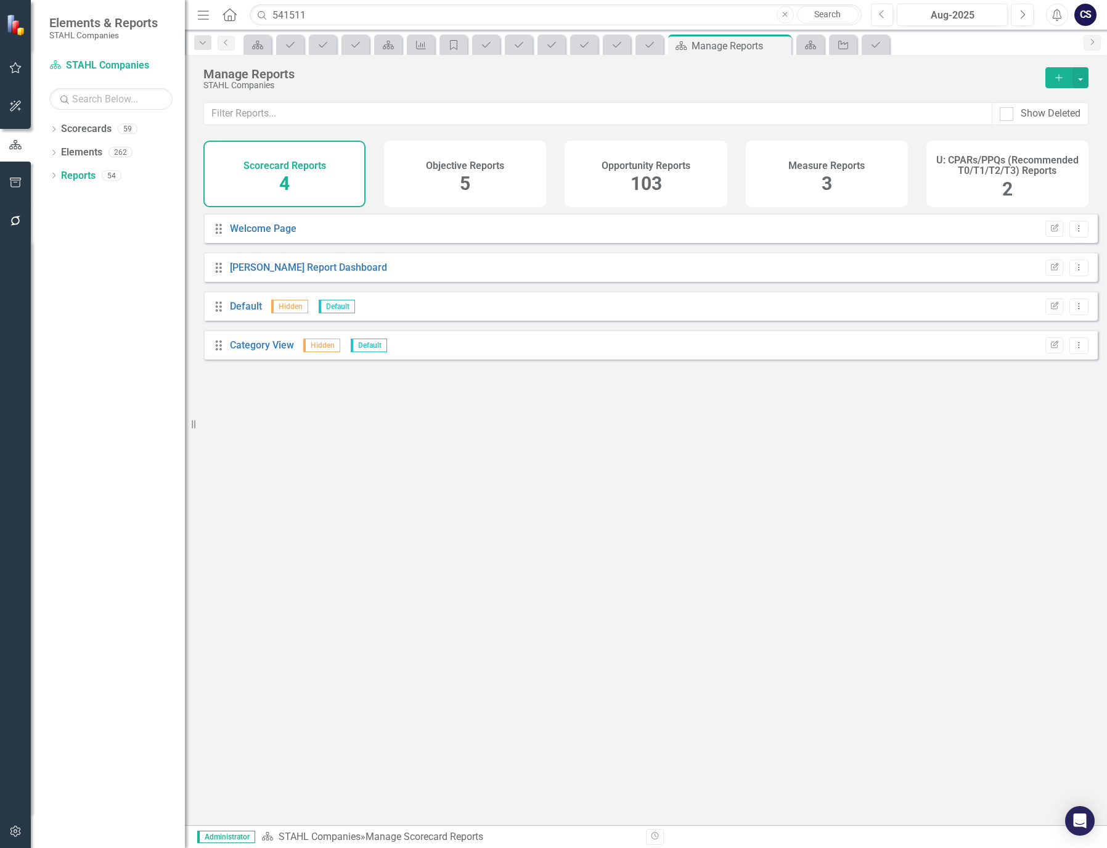
click at [653, 174] on span "103" at bounding box center [646, 184] width 31 height 22
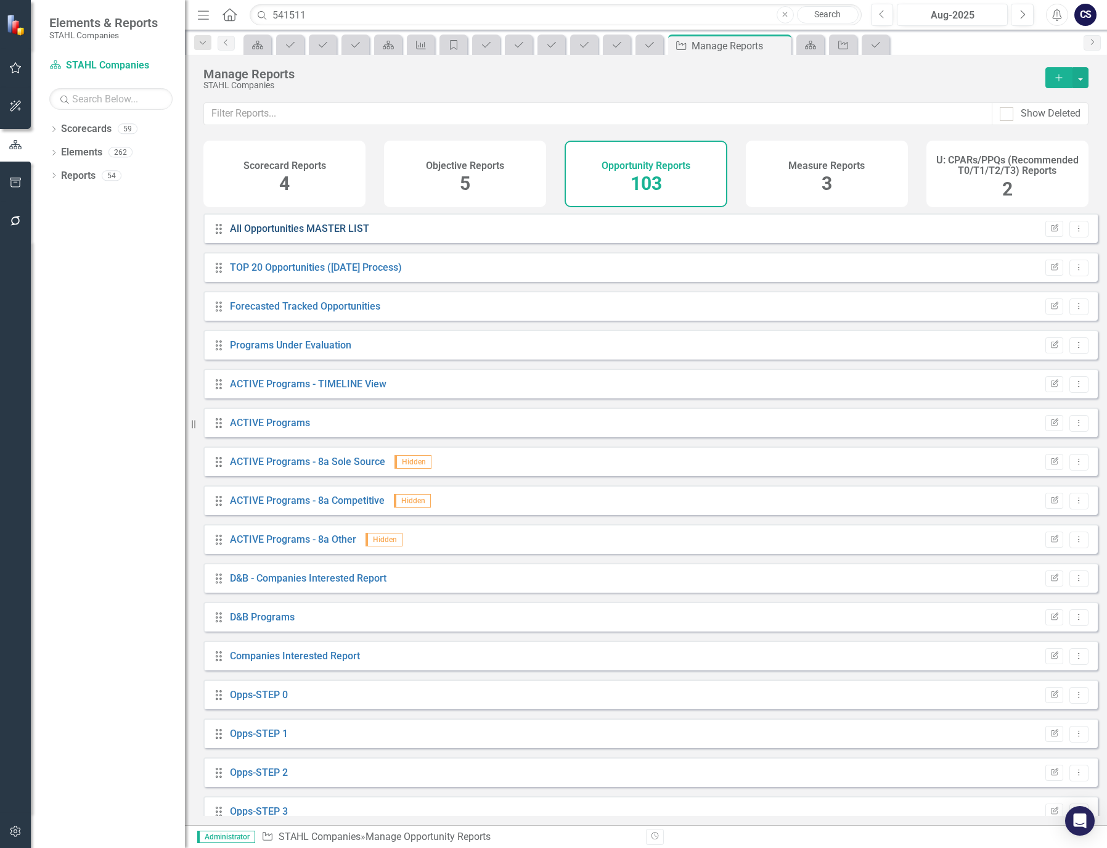
click at [327, 234] on link "All Opportunities MASTER LIST" at bounding box center [299, 229] width 139 height 12
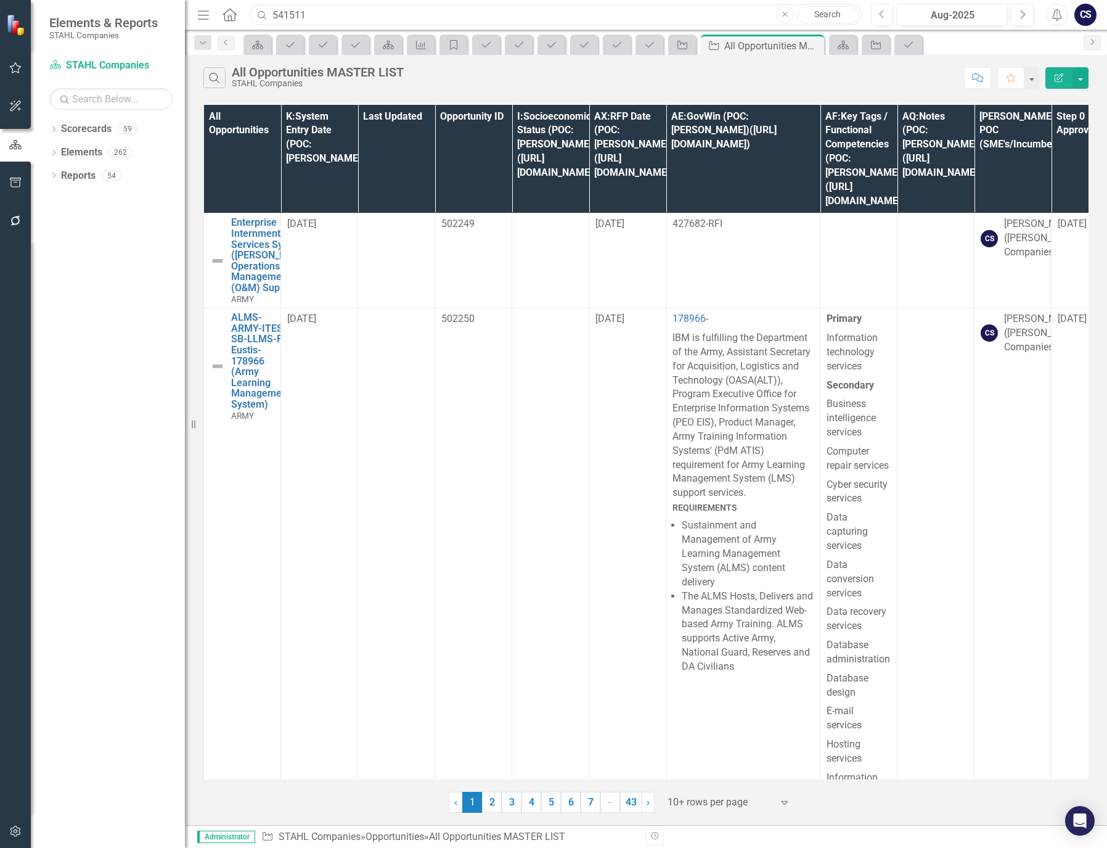
click at [331, 13] on input "541511" at bounding box center [556, 15] width 612 height 22
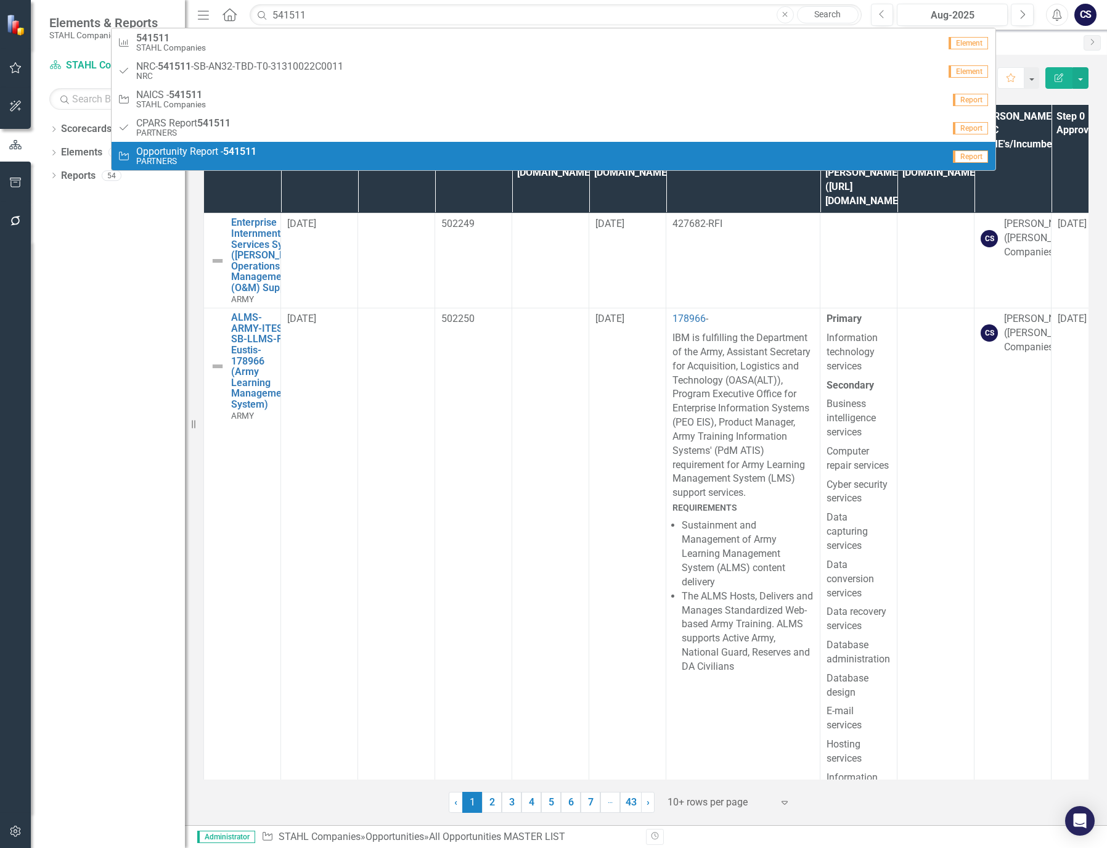
click at [138, 422] on div "Dropdown Scorecards 59 Dropdown [PERSON_NAME] Companies Dropdown ARMY ITES-3s D…" at bounding box center [108, 483] width 154 height 729
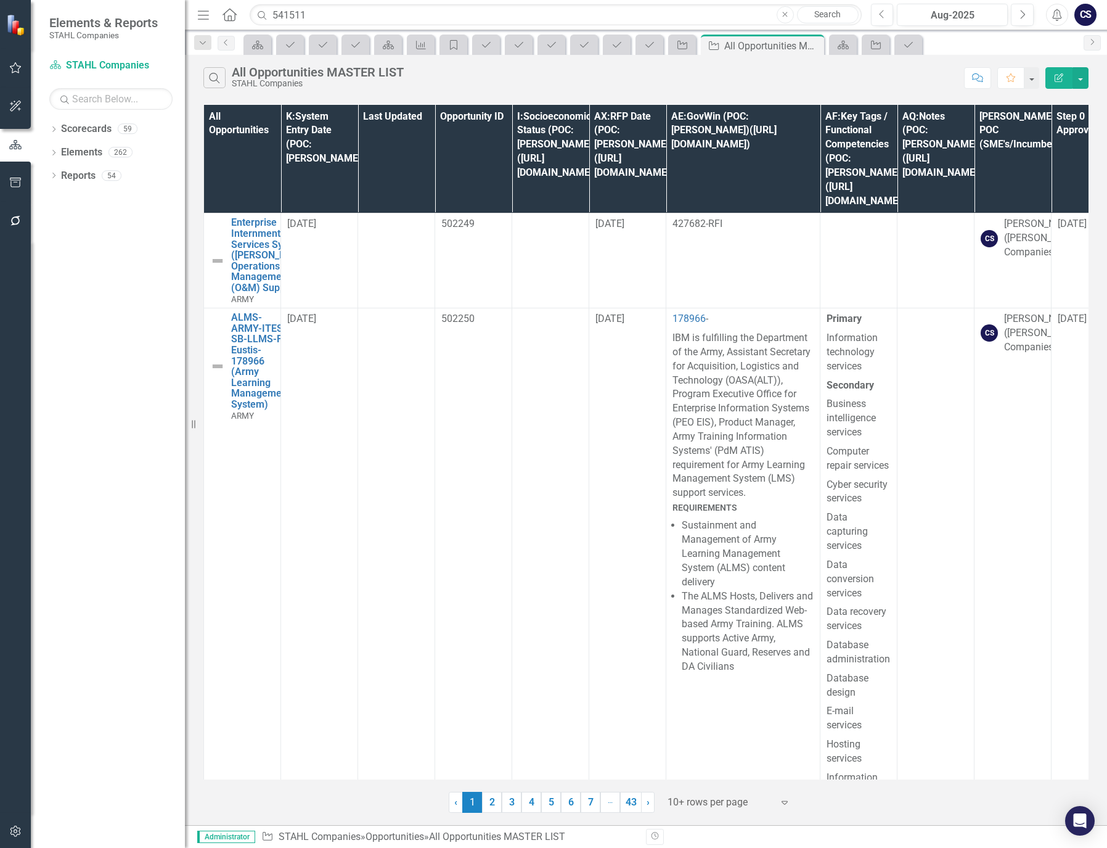
click at [704, 800] on div at bounding box center [720, 802] width 105 height 17
click at [702, 763] on div "100+ rows per page" at bounding box center [732, 760] width 116 height 14
click at [332, 15] on input "541511" at bounding box center [556, 15] width 612 height 22
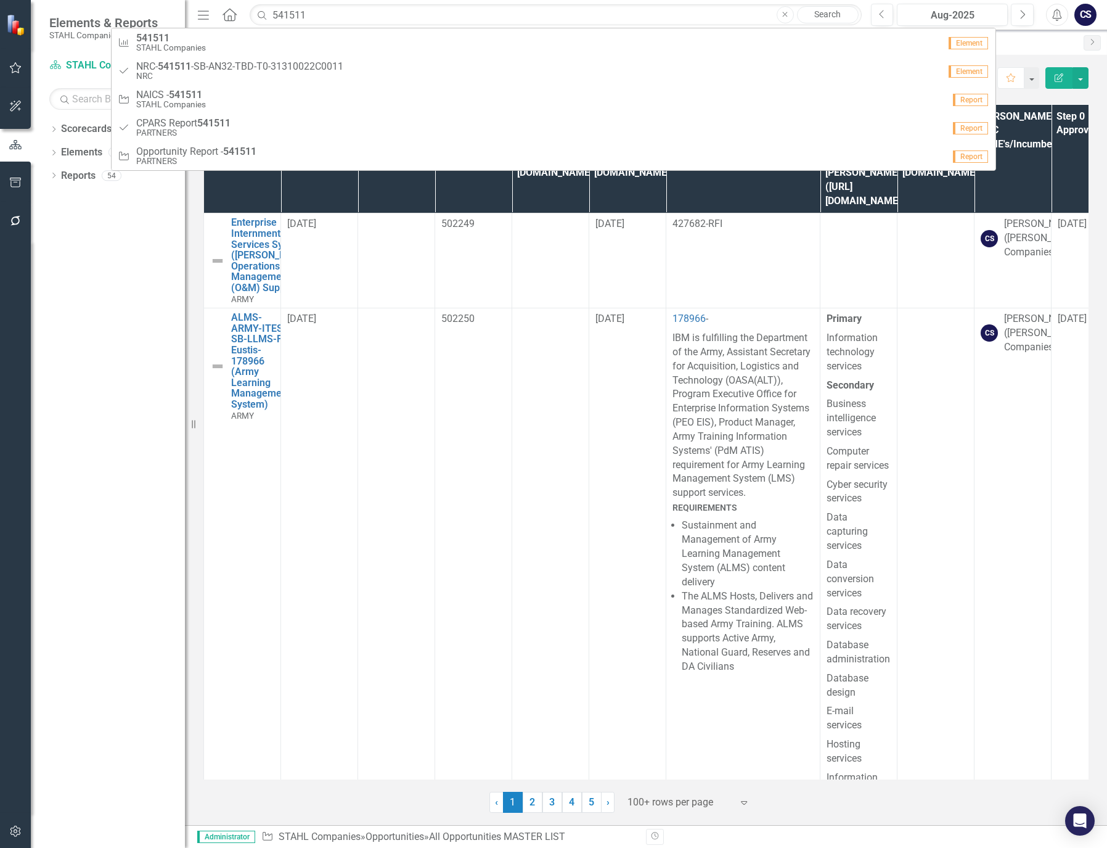
click at [112, 324] on div "Dropdown Scorecards 59 Dropdown [PERSON_NAME] Companies Dropdown ARMY ITES-3s D…" at bounding box center [108, 483] width 154 height 729
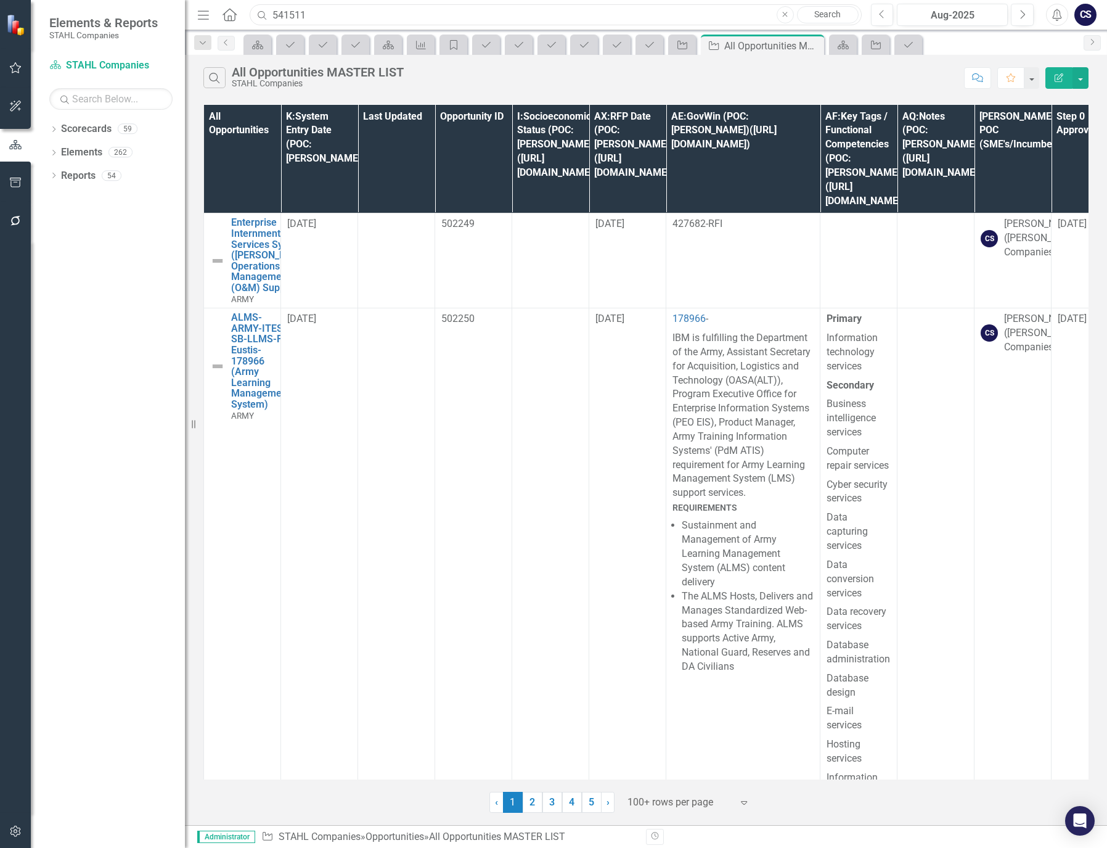
click at [340, 16] on input "541511" at bounding box center [556, 15] width 612 height 22
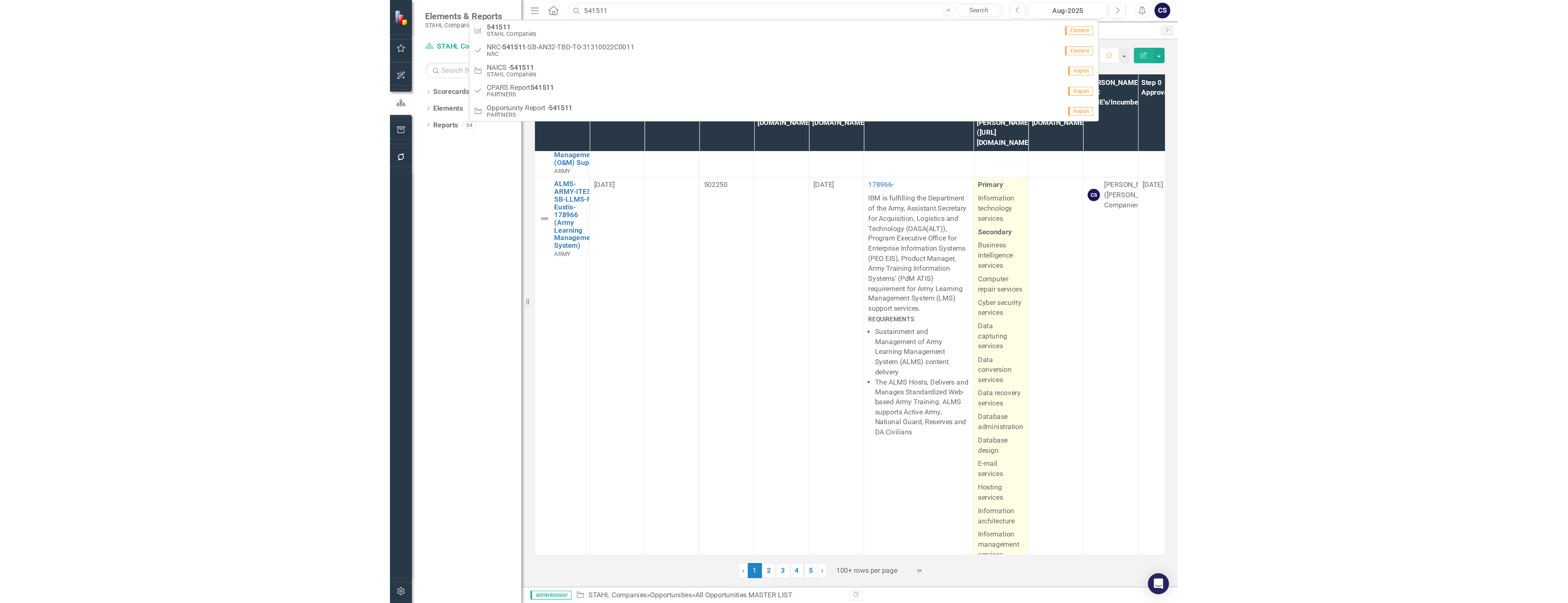
scroll to position [41, 0]
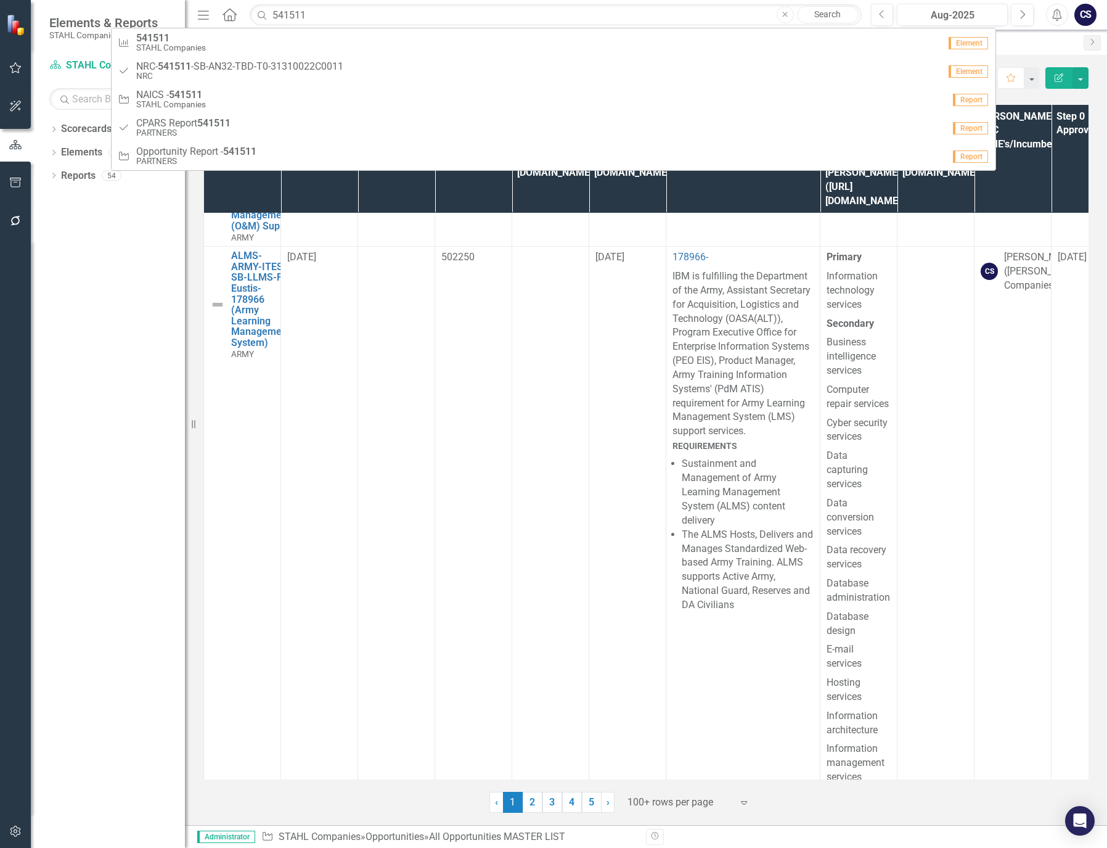
click at [22, 525] on div at bounding box center [15, 526] width 31 height 572
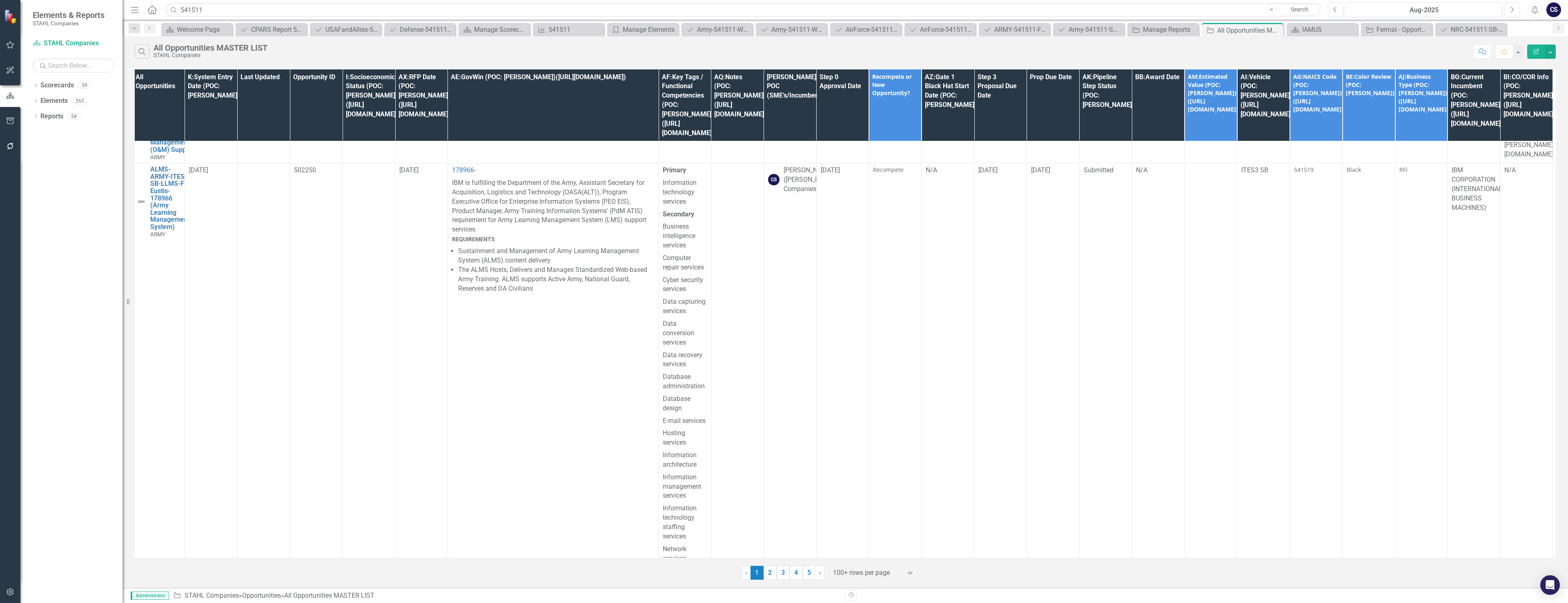
scroll to position [41, 83]
click at [733, 114] on th "AG:NAICS Code (POC: [PERSON_NAME])([URL][DOMAIN_NAME])" at bounding box center [1316, 105] width 53 height 72
click at [733, 108] on th "AG:NAICS Code (POC: [PERSON_NAME])([URL][DOMAIN_NAME]) Sort Ascending" at bounding box center [1316, 105] width 53 height 72
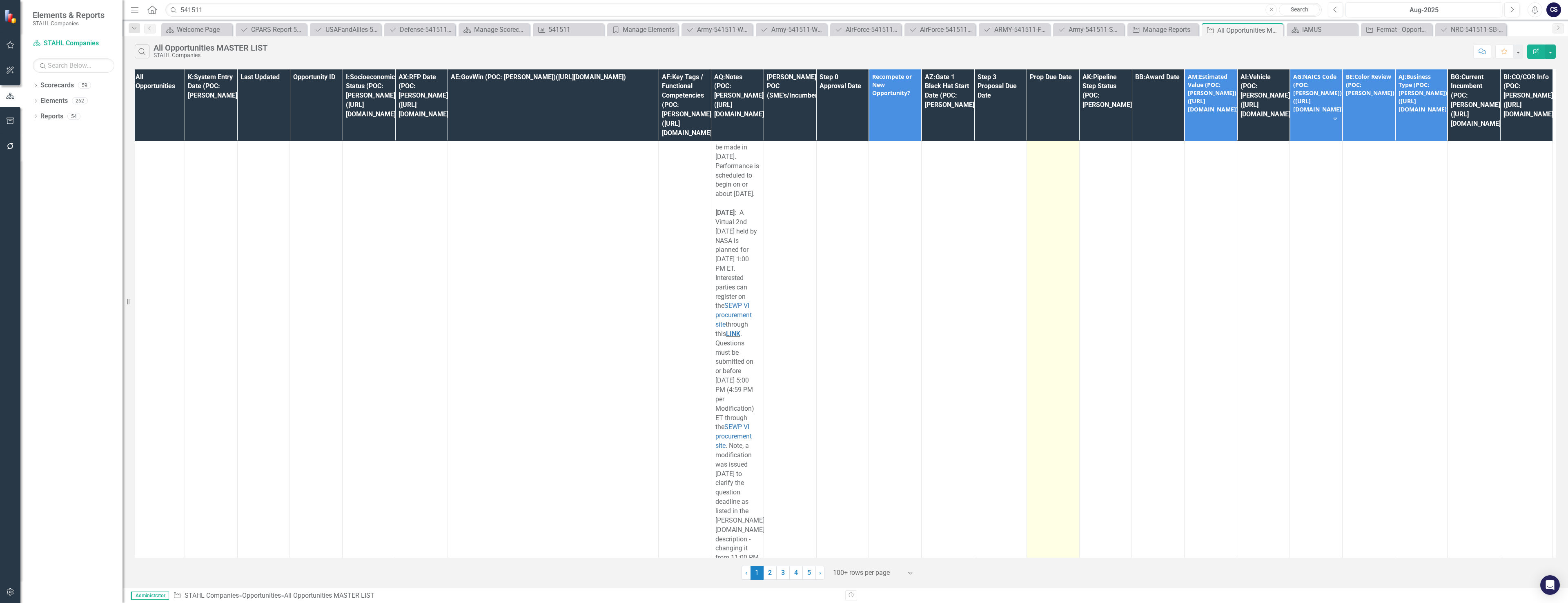
scroll to position [85366, 83]
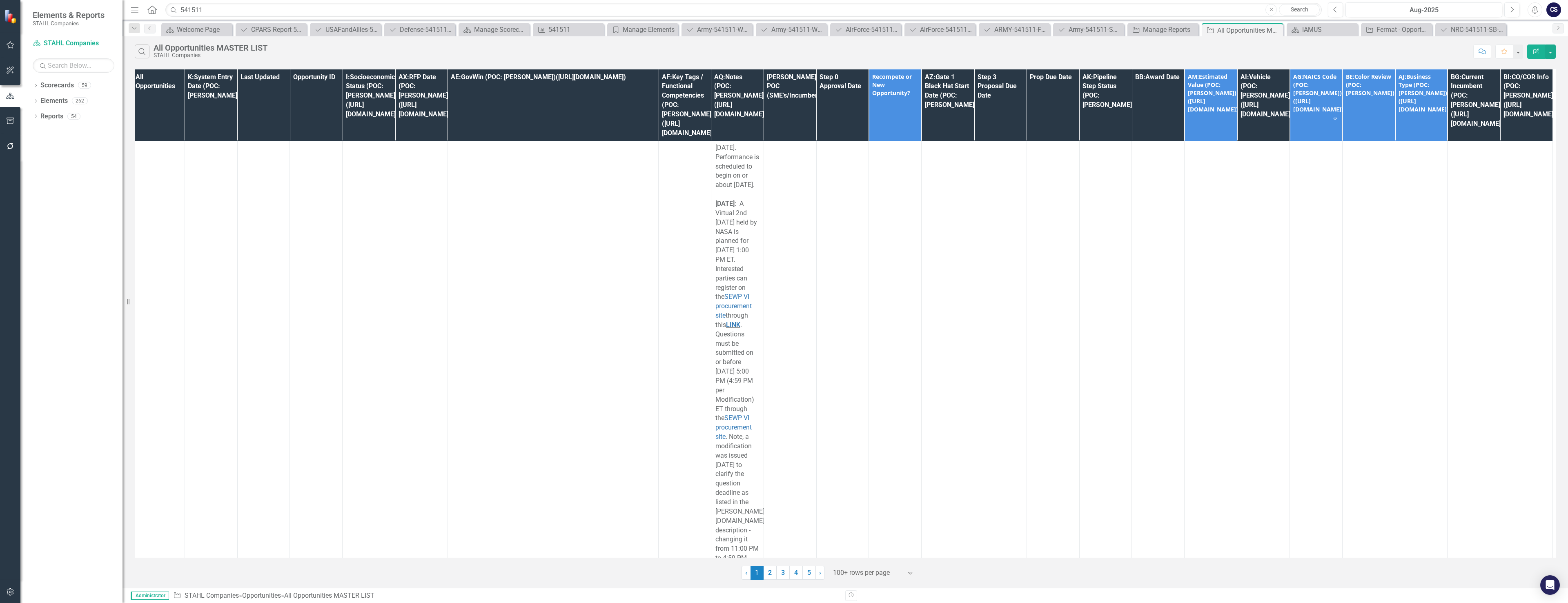
click at [733, 113] on th "AG:NAICS Code (POC: [PERSON_NAME])([URL][DOMAIN_NAME]) Sort Descending" at bounding box center [1316, 105] width 53 height 72
click at [205, 10] on input "541511" at bounding box center [744, 10] width 1157 height 15
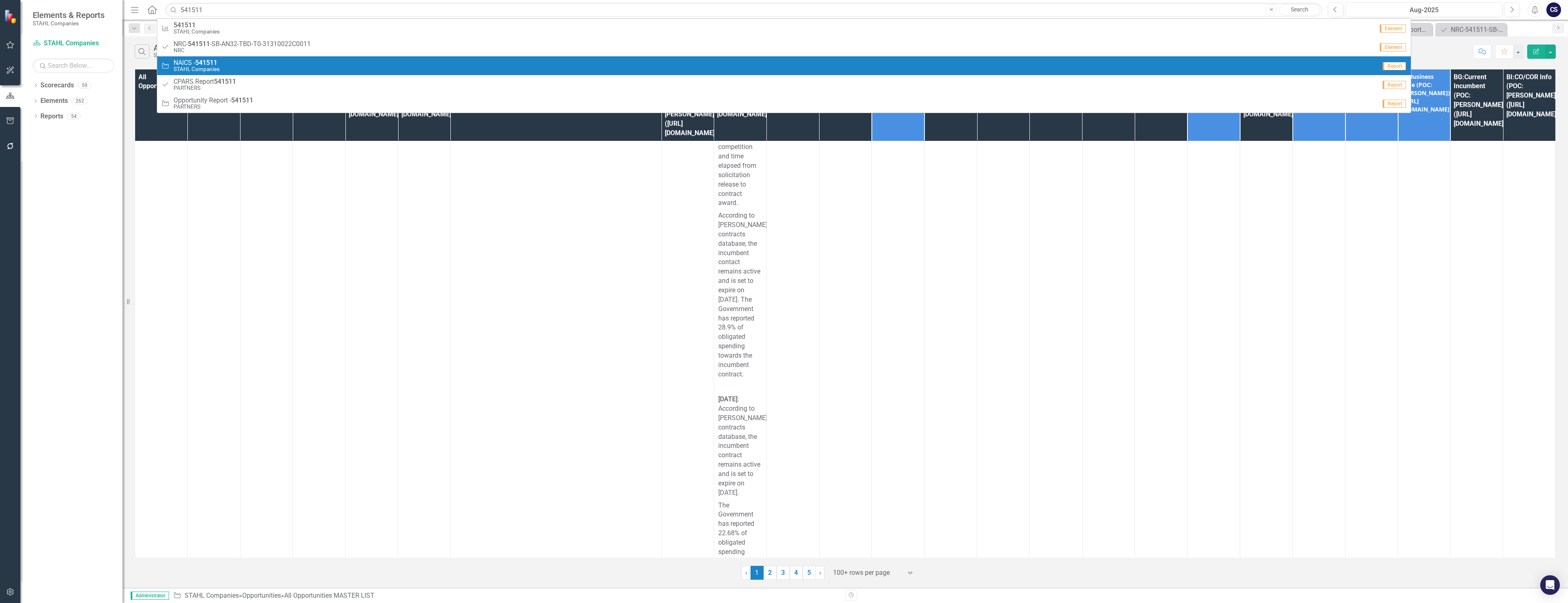
click at [230, 63] on div "Opportunity NAICS - 541511 [PERSON_NAME] Companies" at bounding box center [769, 66] width 1216 height 13
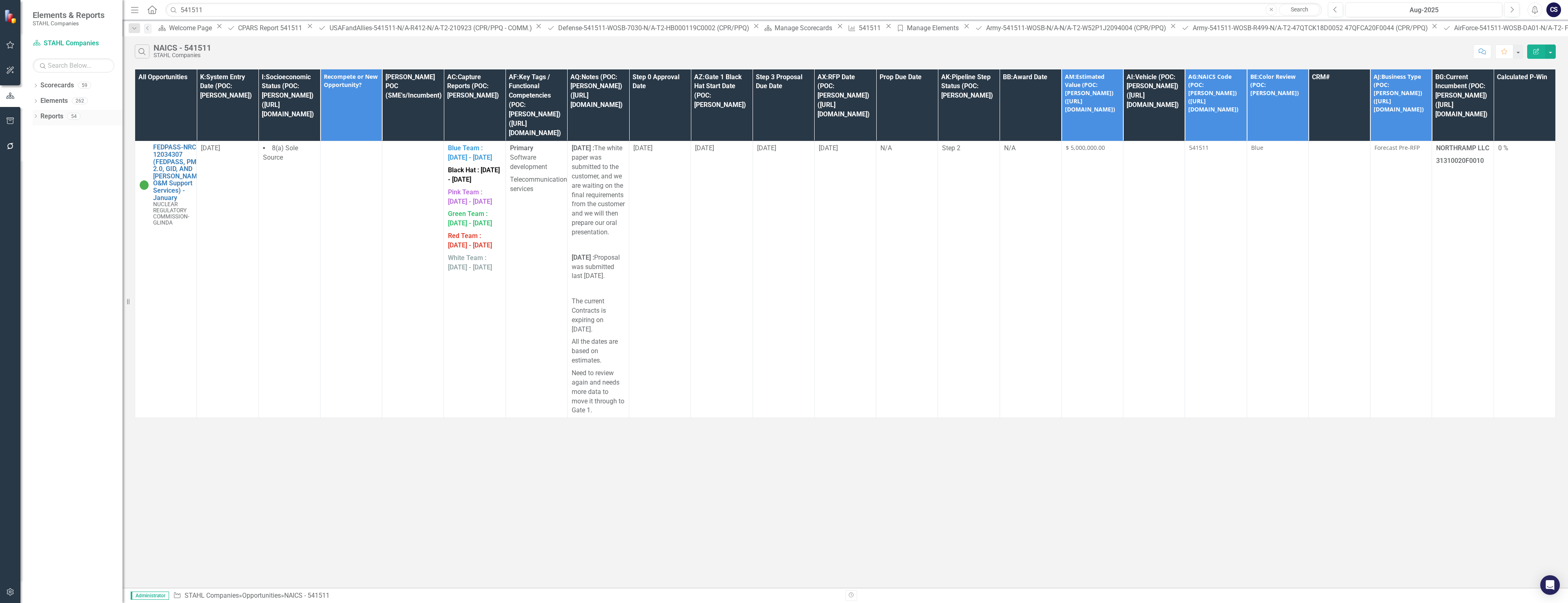
click at [48, 116] on link "Reports" at bounding box center [52, 116] width 23 height 9
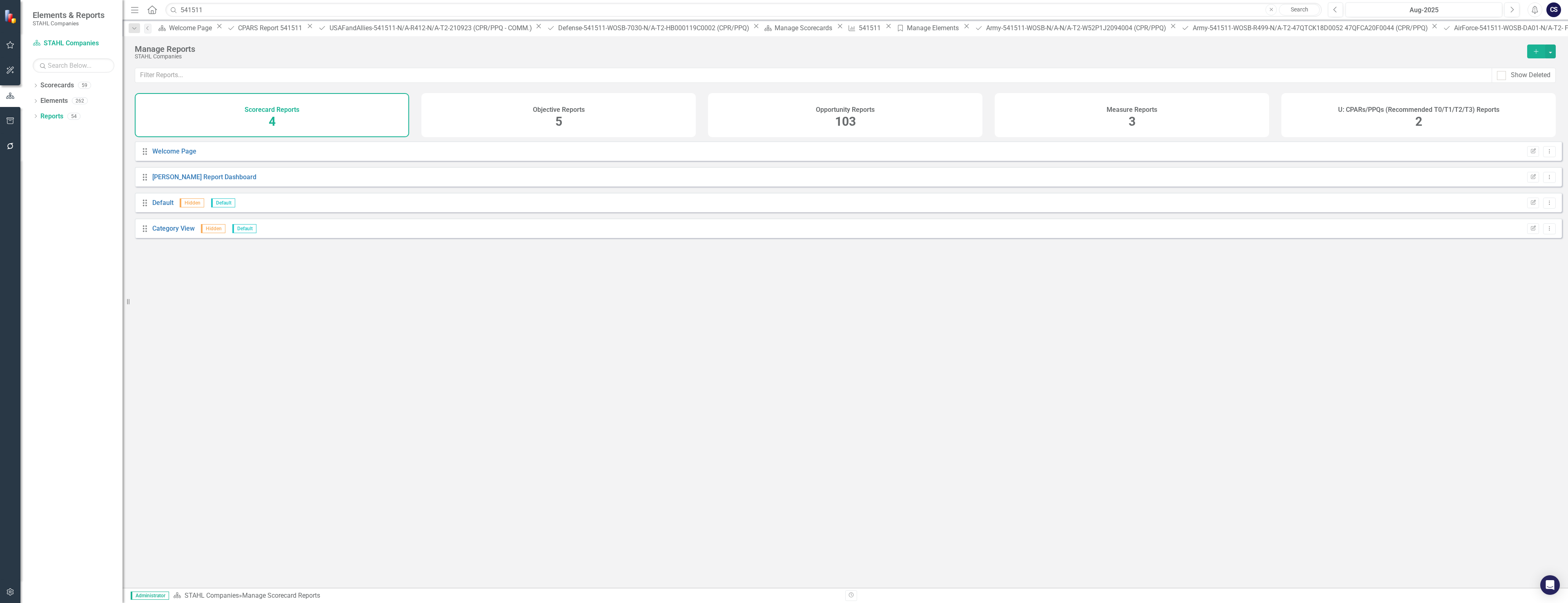
click at [733, 116] on span "103" at bounding box center [845, 122] width 21 height 15
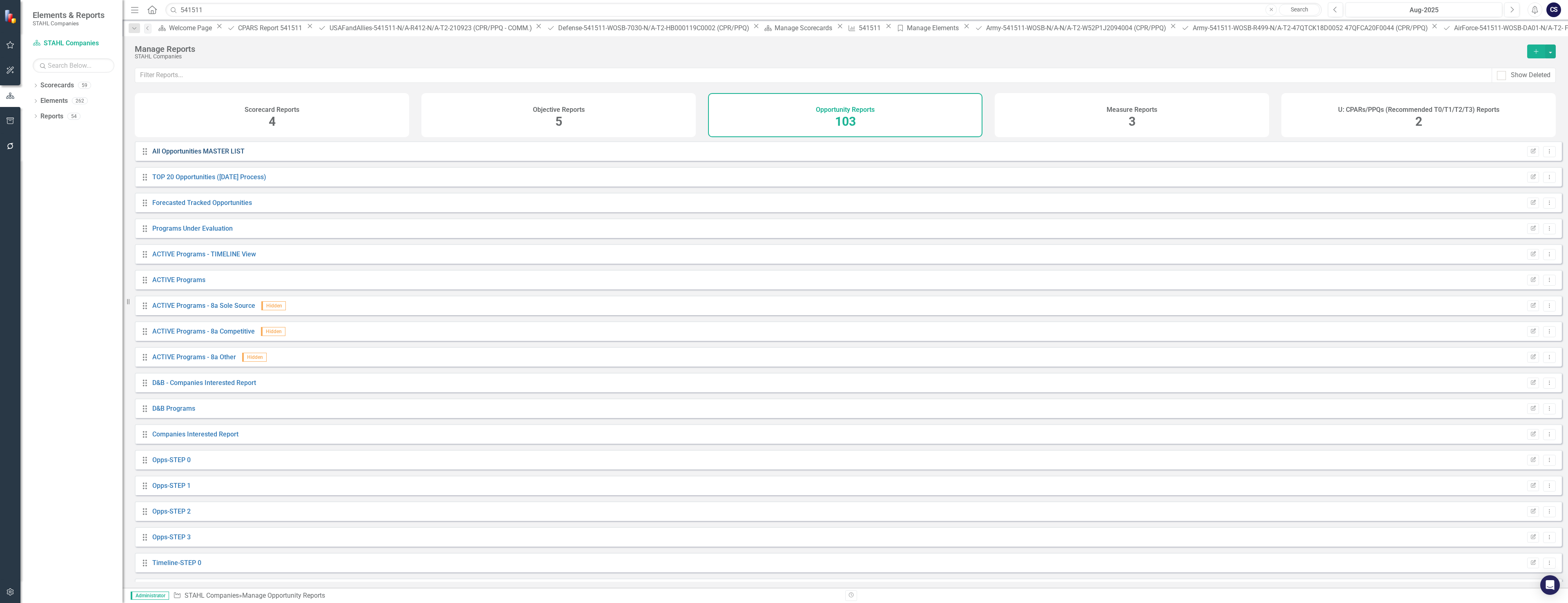
click at [211, 154] on link "All Opportunities MASTER LIST" at bounding box center [198, 152] width 92 height 8
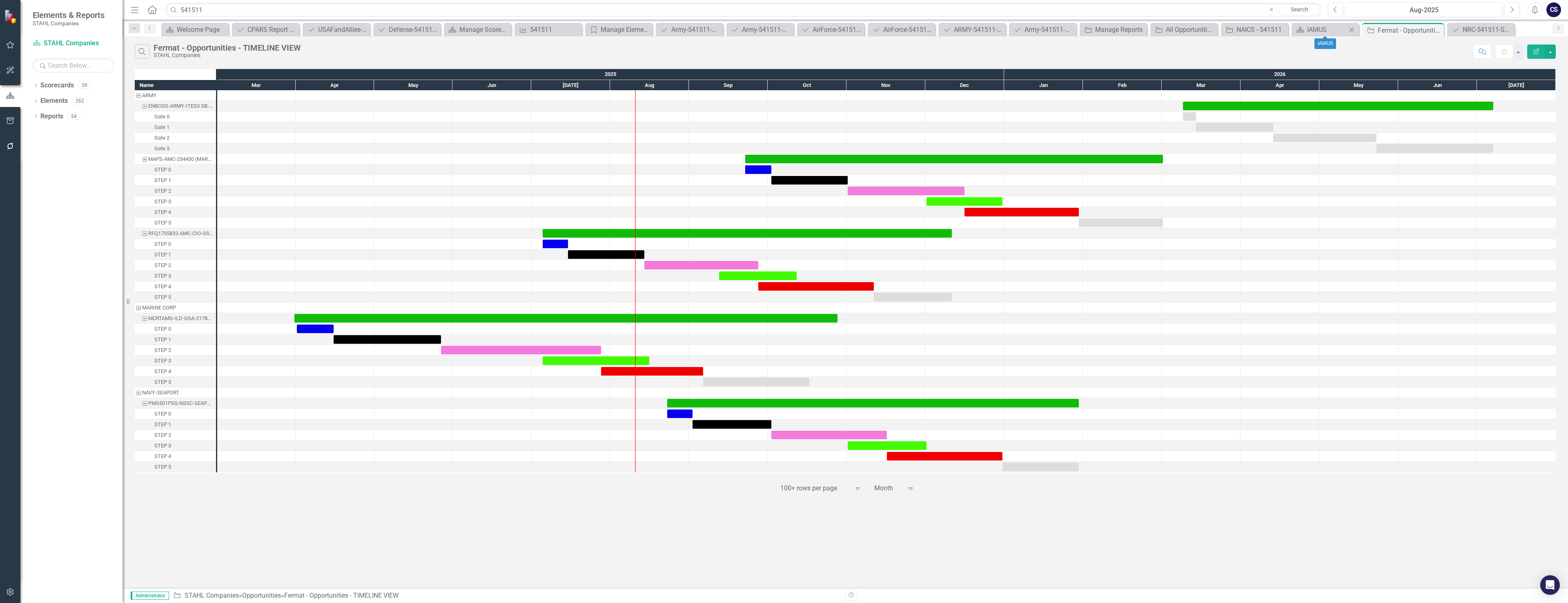
click at [1352, 28] on icon "Close" at bounding box center [1351, 30] width 8 height 7
click at [1248, 32] on div "All Opportunities MASTER LIST" at bounding box center [1239, 29] width 43 height 10
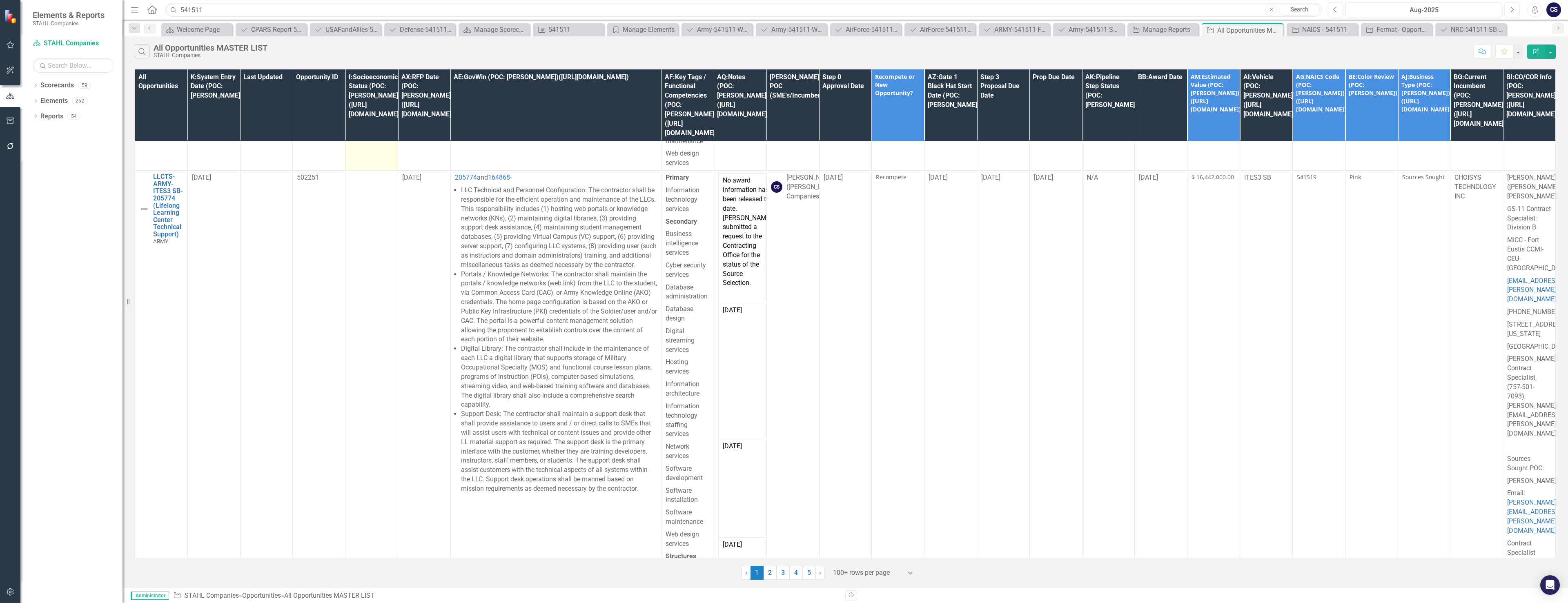
scroll to position [530, 0]
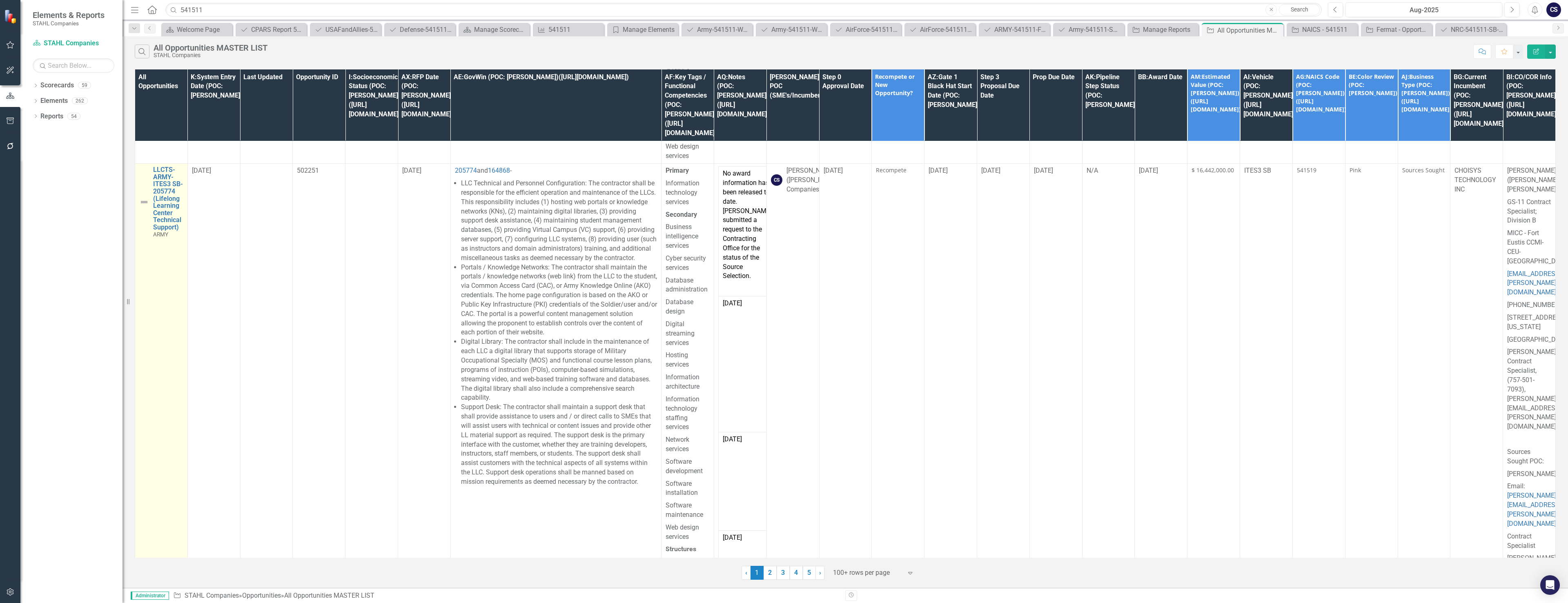
click at [142, 205] on img at bounding box center [144, 202] width 10 height 10
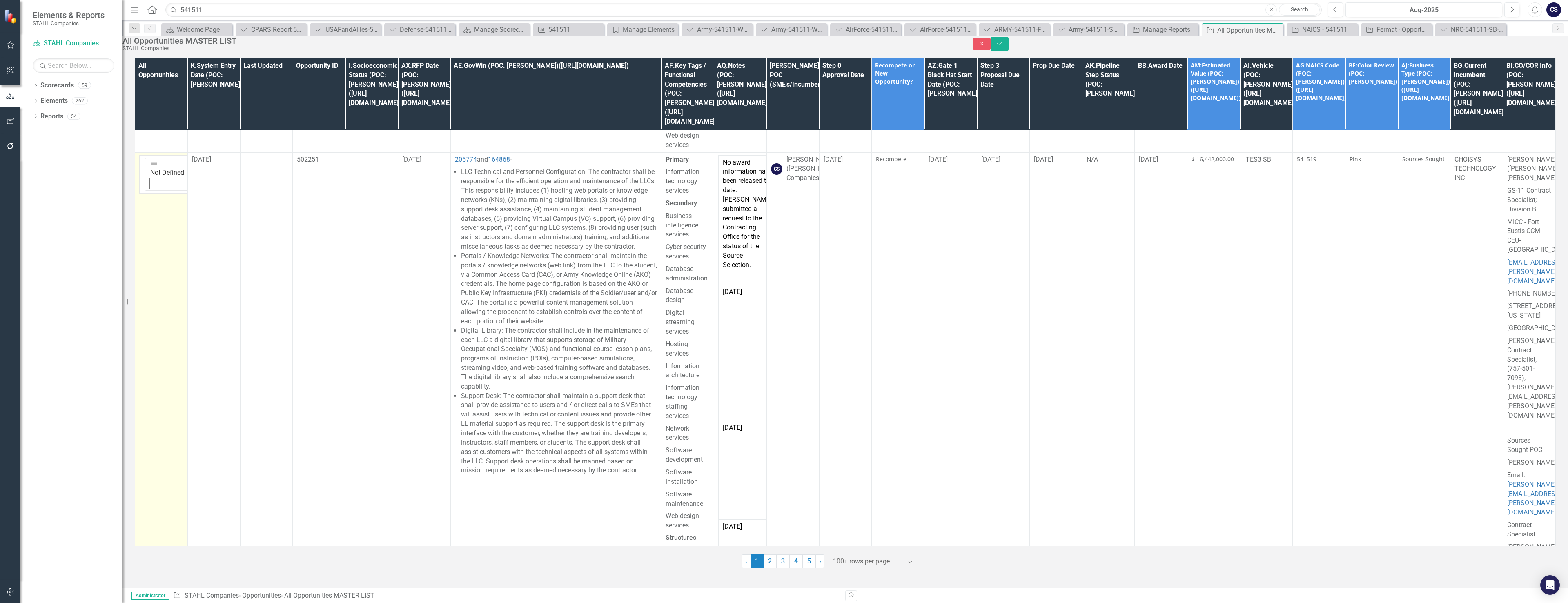
click at [219, 175] on icon "Expand" at bounding box center [223, 174] width 8 height 7
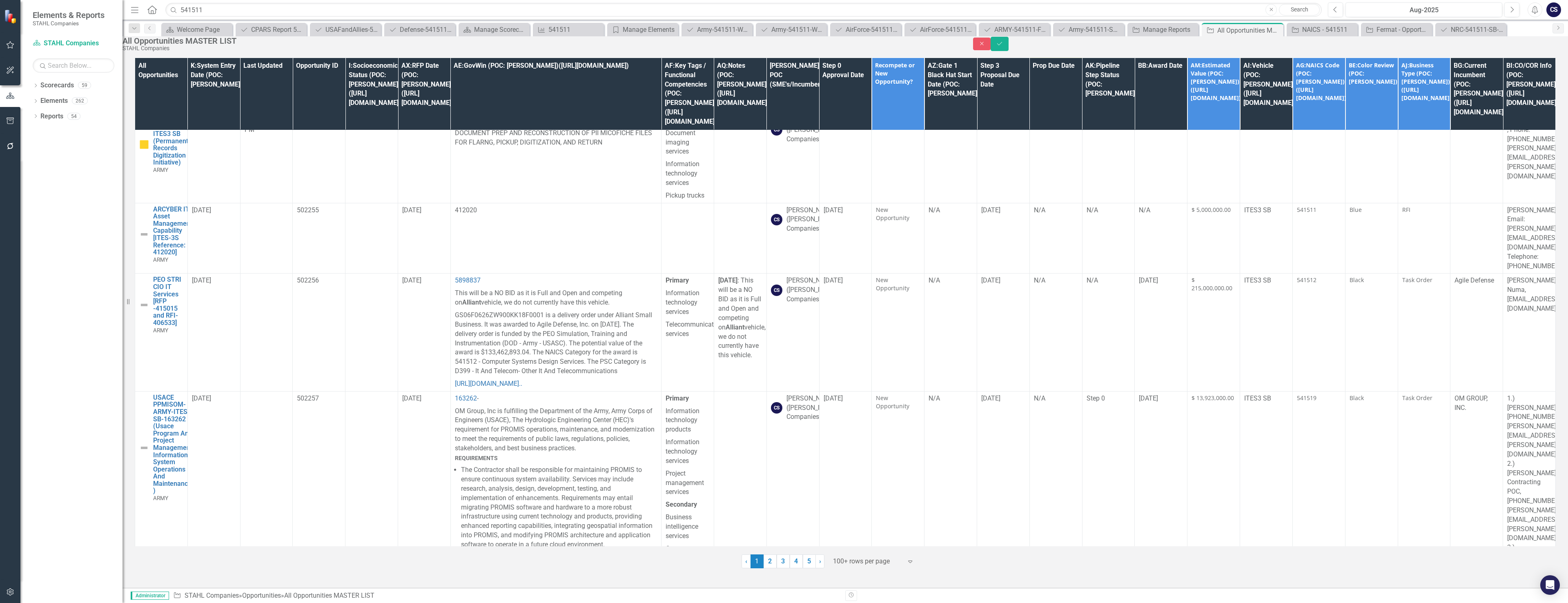
scroll to position [4326, 0]
